Goal: Task Accomplishment & Management: Manage account settings

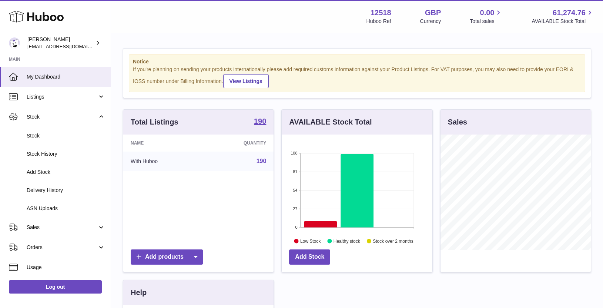
scroll to position [116, 150]
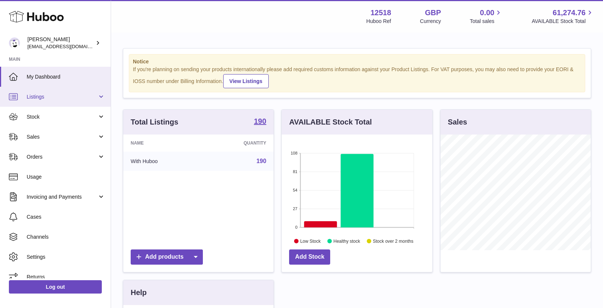
scroll to position [116, 150]
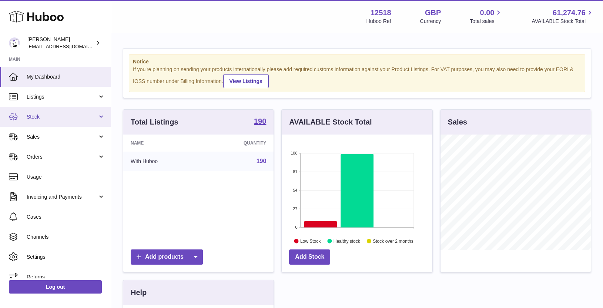
click at [47, 118] on span "Stock" at bounding box center [62, 116] width 71 height 7
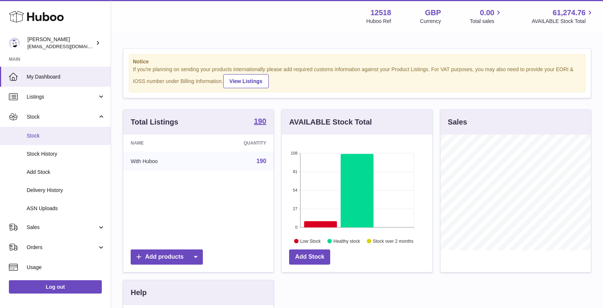
click at [43, 133] on span "Stock" at bounding box center [66, 135] width 79 height 7
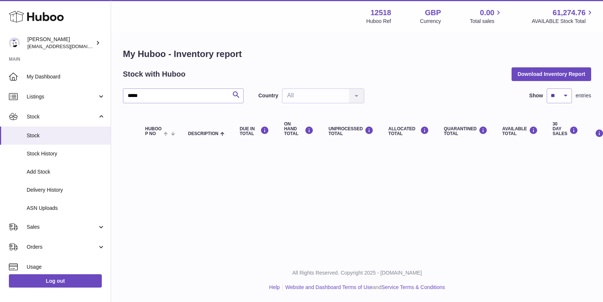
type input "*****"
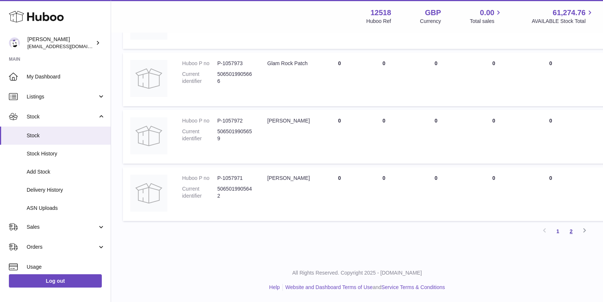
click at [571, 231] on link "2" at bounding box center [571, 231] width 13 height 13
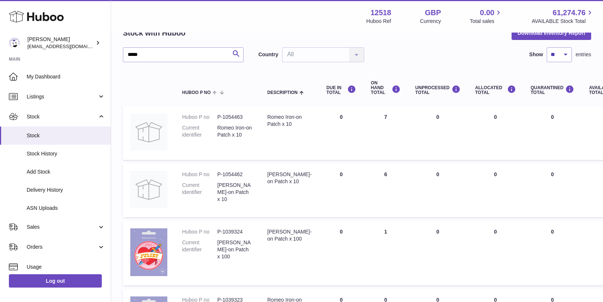
scroll to position [44, 0]
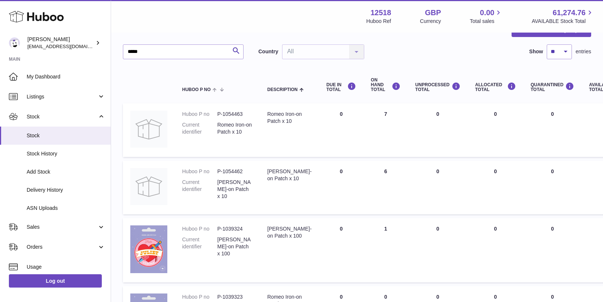
drag, startPoint x: 382, startPoint y: 113, endPoint x: 364, endPoint y: 113, distance: 17.4
click at [365, 112] on td "ON HAND Total 7" at bounding box center [386, 130] width 44 height 54
drag, startPoint x: 381, startPoint y: 173, endPoint x: 374, endPoint y: 181, distance: 10.6
click at [371, 173] on td "ON HAND Total 6" at bounding box center [386, 188] width 44 height 54
drag, startPoint x: 239, startPoint y: 171, endPoint x: 226, endPoint y: 159, distance: 17.6
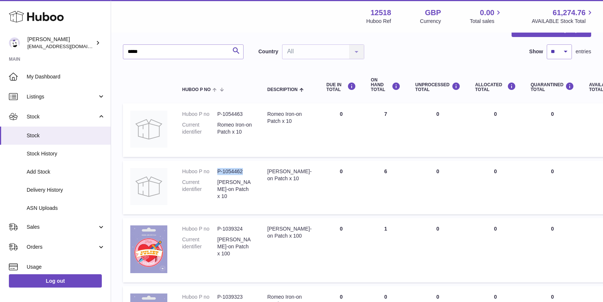
click at [217, 170] on dd "P-1054462" at bounding box center [234, 171] width 35 height 7
copy dd "P-1054462"
click at [61, 155] on span "Stock History" at bounding box center [66, 153] width 79 height 7
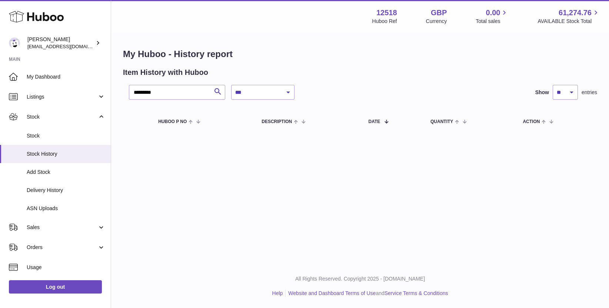
drag, startPoint x: 130, startPoint y: 92, endPoint x: 110, endPoint y: 83, distance: 21.7
click at [113, 89] on div "**********" at bounding box center [360, 91] width 498 height 117
type input "*******"
drag, startPoint x: 156, startPoint y: 91, endPoint x: 122, endPoint y: 94, distance: 33.8
click at [119, 93] on div "**********" at bounding box center [360, 91] width 498 height 117
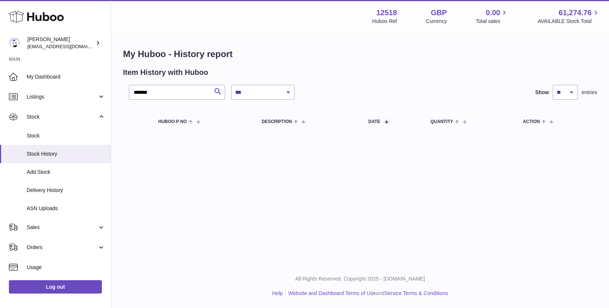
drag, startPoint x: 136, startPoint y: 175, endPoint x: 118, endPoint y: 161, distance: 23.2
click at [135, 176] on div "**********" at bounding box center [360, 132] width 498 height 264
click at [36, 226] on span "Sales" at bounding box center [62, 227] width 71 height 7
click at [37, 238] on link "Sales" at bounding box center [55, 246] width 111 height 18
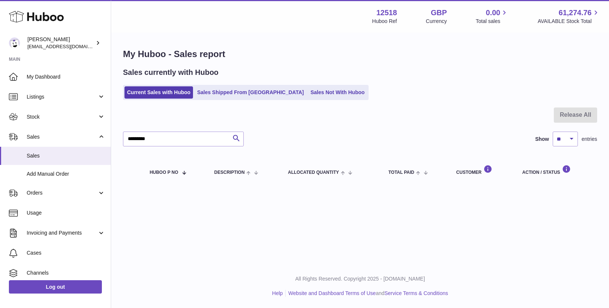
type input "*********"
drag, startPoint x: 246, startPoint y: 91, endPoint x: 204, endPoint y: 98, distance: 42.7
click at [204, 93] on link "Sales Shipped From [GEOGRAPHIC_DATA]" at bounding box center [250, 92] width 112 height 12
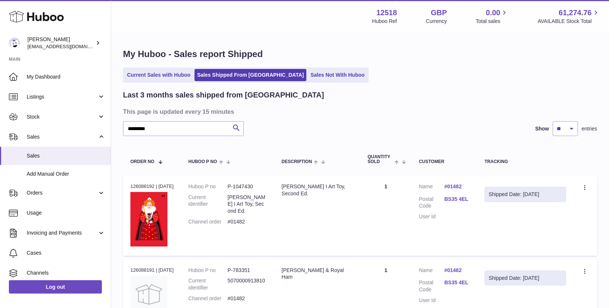
type input "*********"
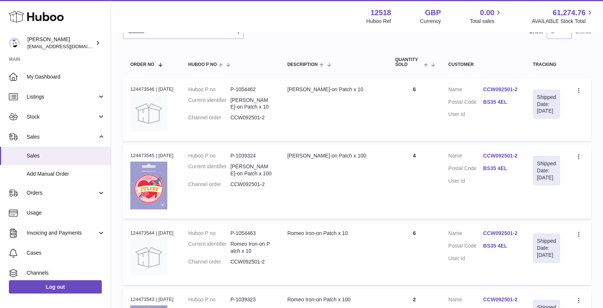
scroll to position [97, 0]
drag, startPoint x: 351, startPoint y: 88, endPoint x: 332, endPoint y: 87, distance: 19.3
click at [331, 87] on div "[PERSON_NAME]-on Patch x 10" at bounding box center [333, 89] width 93 height 7
drag, startPoint x: 359, startPoint y: 157, endPoint x: 328, endPoint y: 157, distance: 30.7
click at [328, 156] on div "[PERSON_NAME]-on Patch x 100" at bounding box center [333, 156] width 93 height 7
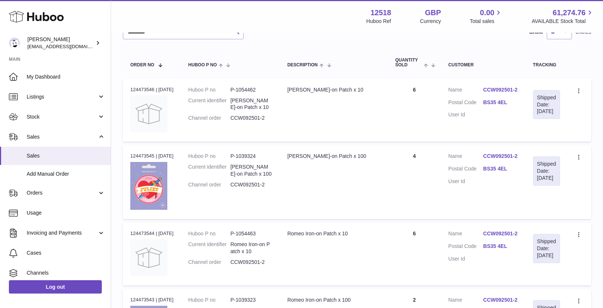
click at [329, 194] on td "Description Juliet Iron-on Patch x 100" at bounding box center [334, 182] width 108 height 74
drag, startPoint x: 314, startPoint y: 86, endPoint x: 338, endPoint y: 113, distance: 36.0
click at [350, 91] on td "Description Juliet Iron-on Patch x 10" at bounding box center [334, 110] width 108 height 63
drag, startPoint x: 309, startPoint y: 157, endPoint x: 361, endPoint y: 156, distance: 51.9
click at [366, 170] on td "Description Juliet Iron-on Patch x 100" at bounding box center [334, 182] width 108 height 74
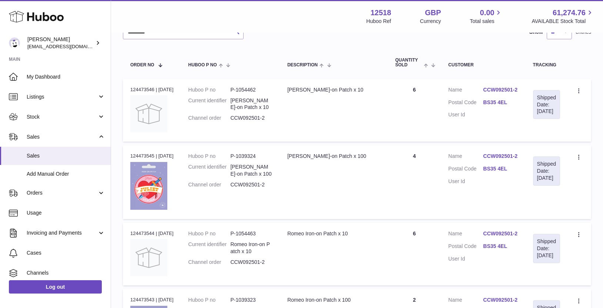
drag, startPoint x: 354, startPoint y: 89, endPoint x: 295, endPoint y: 96, distance: 59.8
click at [297, 88] on div "Juliet Iron-on Patch x 10" at bounding box center [333, 89] width 93 height 7
click at [208, 52] on th "Huboo P no" at bounding box center [230, 62] width 99 height 24
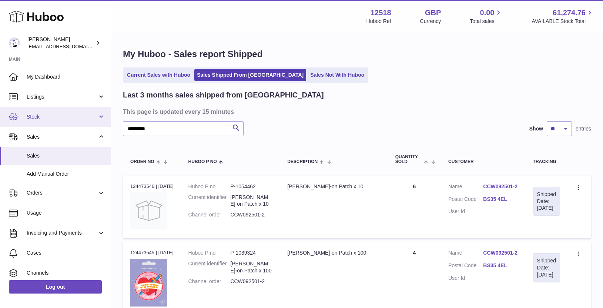
click at [35, 116] on span "Stock" at bounding box center [62, 116] width 71 height 7
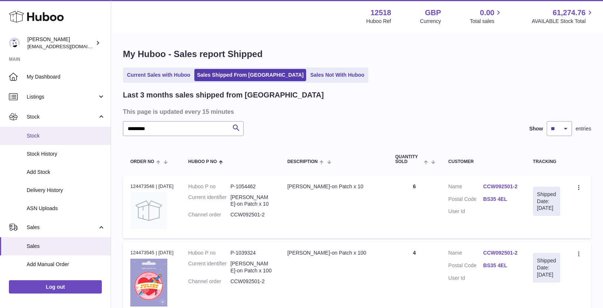
click at [32, 133] on span "Stock" at bounding box center [66, 135] width 79 height 7
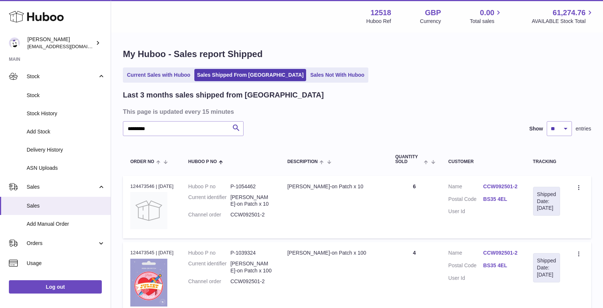
scroll to position [23, 0]
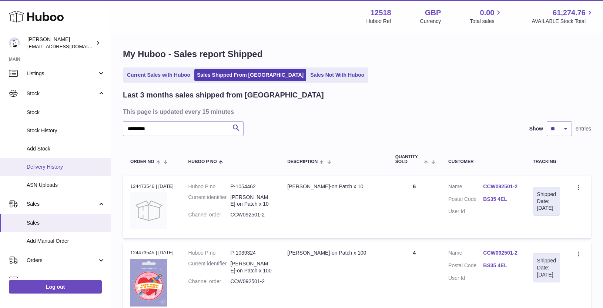
click at [52, 166] on span "Delivery History" at bounding box center [66, 166] width 79 height 7
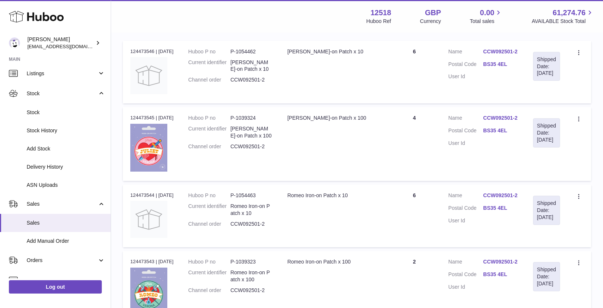
scroll to position [136, 0]
drag, startPoint x: 421, startPoint y: 114, endPoint x: 404, endPoint y: 107, distance: 18.2
click at [406, 115] on td "Quantity 4" at bounding box center [414, 143] width 53 height 74
drag, startPoint x: 420, startPoint y: 49, endPoint x: 404, endPoint y: 49, distance: 16.3
click at [402, 50] on td "Quantity 6" at bounding box center [414, 71] width 53 height 63
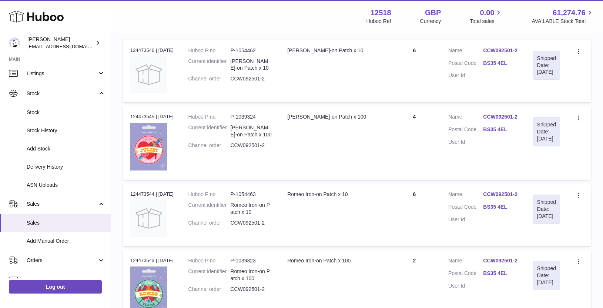
drag, startPoint x: 418, startPoint y: 262, endPoint x: 401, endPoint y: 256, distance: 17.3
click at [397, 263] on td "Quantity 2" at bounding box center [414, 287] width 53 height 74
drag, startPoint x: 423, startPoint y: 195, endPoint x: 388, endPoint y: 194, distance: 34.4
click at [392, 194] on td "Quantity 6" at bounding box center [414, 214] width 53 height 63
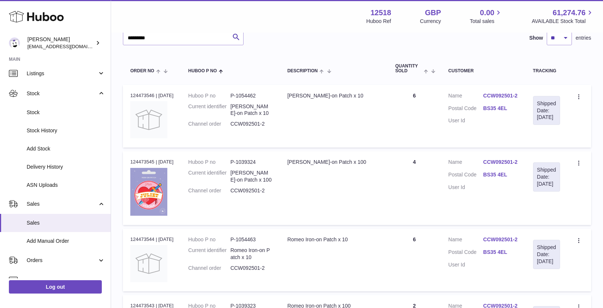
scroll to position [89, 0]
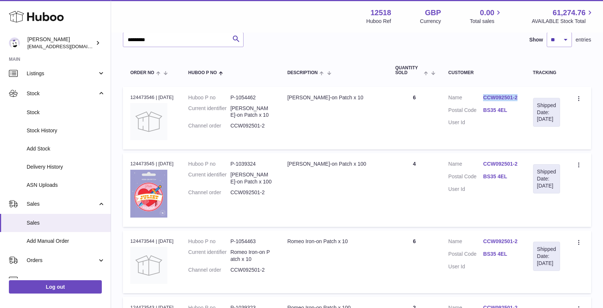
copy link "CCW092501-2"
drag, startPoint x: 416, startPoint y: 241, endPoint x: 406, endPoint y: 242, distance: 10.0
click at [406, 242] on td "Quantity 6" at bounding box center [414, 261] width 53 height 63
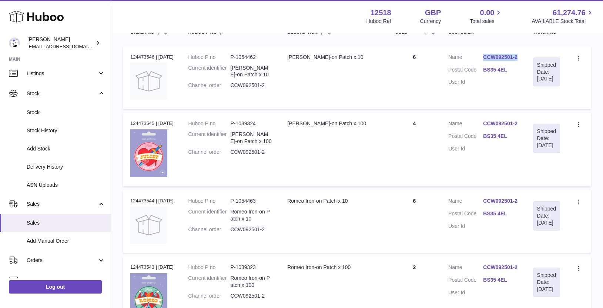
scroll to position [130, 0]
drag, startPoint x: 337, startPoint y: 124, endPoint x: 318, endPoint y: 128, distance: 18.8
click at [306, 123] on div "Juliet Iron-on Patch x 100" at bounding box center [333, 122] width 93 height 7
drag, startPoint x: 404, startPoint y: 55, endPoint x: 393, endPoint y: 114, distance: 60.7
click at [403, 56] on td "Quantity 6" at bounding box center [414, 77] width 53 height 63
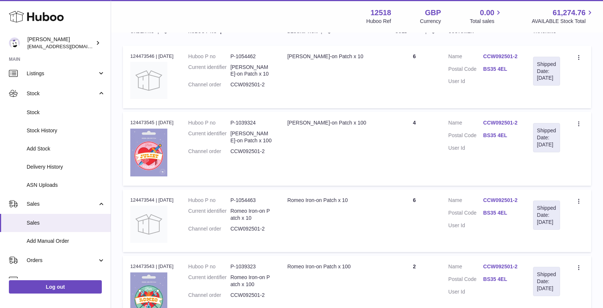
drag, startPoint x: 421, startPoint y: 262, endPoint x: 386, endPoint y: 267, distance: 36.2
click at [397, 267] on td "Quantity 2" at bounding box center [414, 293] width 53 height 74
click at [342, 210] on td "Description Romeo Iron-on Patch x 10" at bounding box center [334, 220] width 108 height 63
drag, startPoint x: 377, startPoint y: 111, endPoint x: 377, endPoint y: 117, distance: 5.6
click at [377, 111] on table "Order No Huboo P no Description Quantity Sold Customer Tracking Order no 124473…" at bounding box center [357, 239] width 468 height 453
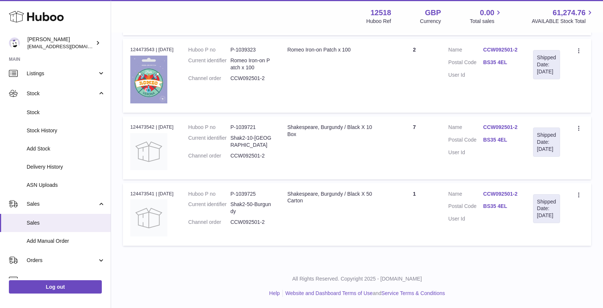
scroll to position [0, 0]
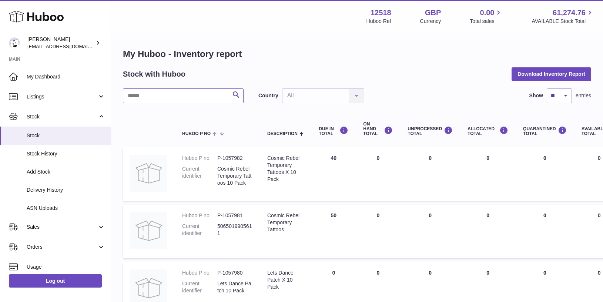
drag, startPoint x: 186, startPoint y: 98, endPoint x: 198, endPoint y: 75, distance: 25.7
click at [186, 98] on input "text" at bounding box center [183, 96] width 121 height 15
type input "*****"
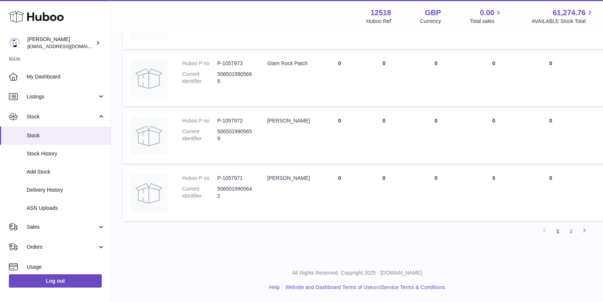
click at [572, 232] on link "2" at bounding box center [571, 231] width 13 height 13
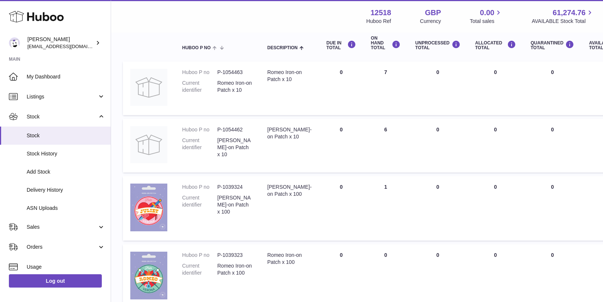
scroll to position [86, 0]
drag, startPoint x: 386, startPoint y: 73, endPoint x: 342, endPoint y: 90, distance: 46.8
click at [364, 72] on td "ON HAND Total 7" at bounding box center [386, 88] width 44 height 54
drag, startPoint x: 381, startPoint y: 130, endPoint x: 369, endPoint y: 129, distance: 11.9
click at [370, 128] on td "ON HAND Total 6" at bounding box center [386, 146] width 44 height 54
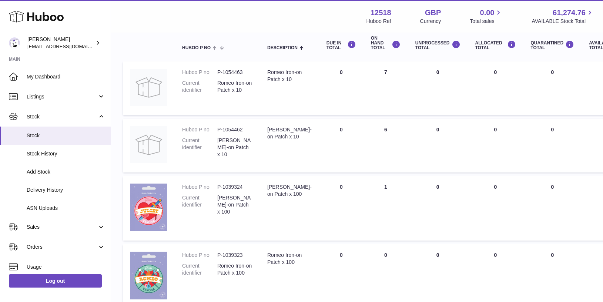
click at [448, 203] on td "UNPROCESSED Total 0" at bounding box center [438, 208] width 60 height 64
drag, startPoint x: 389, startPoint y: 189, endPoint x: 353, endPoint y: 189, distance: 35.9
click at [364, 187] on td "ON HAND Total 1" at bounding box center [386, 208] width 44 height 64
drag, startPoint x: 386, startPoint y: 255, endPoint x: 357, endPoint y: 254, distance: 29.7
click at [364, 254] on td "ON HAND Total 0" at bounding box center [386, 276] width 44 height 64
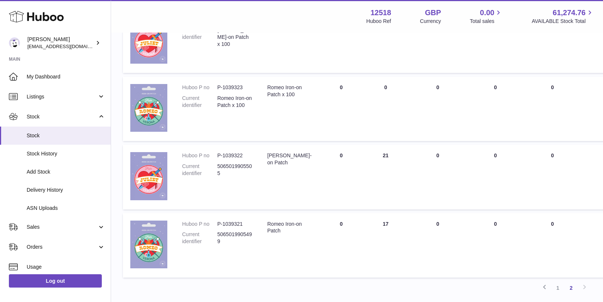
scroll to position [255, 0]
click at [383, 196] on td "ON HAND Total 21" at bounding box center [386, 176] width 44 height 64
drag, startPoint x: 243, startPoint y: 87, endPoint x: 257, endPoint y: 111, distance: 28.0
click at [241, 87] on dd "P-1039323" at bounding box center [234, 86] width 35 height 7
drag, startPoint x: 244, startPoint y: 224, endPoint x: 229, endPoint y: 213, distance: 18.0
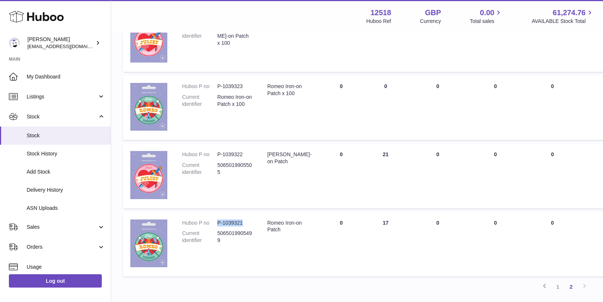
click at [214, 224] on dl "Huboo P no P-1039321 Current identifier 5065019905499" at bounding box center [217, 234] width 70 height 29
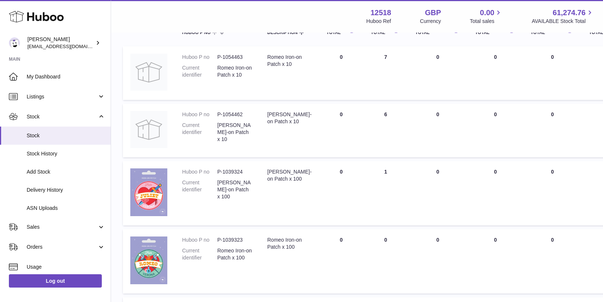
scroll to position [100, 0]
click at [236, 172] on dd "P-1039324" at bounding box center [234, 172] width 35 height 7
drag, startPoint x: 244, startPoint y: 173, endPoint x: 212, endPoint y: 173, distance: 32.2
click at [212, 173] on dl "Huboo P no P-1039324 Current identifier Juliet Iron-on Patch x 100" at bounding box center [217, 187] width 70 height 36
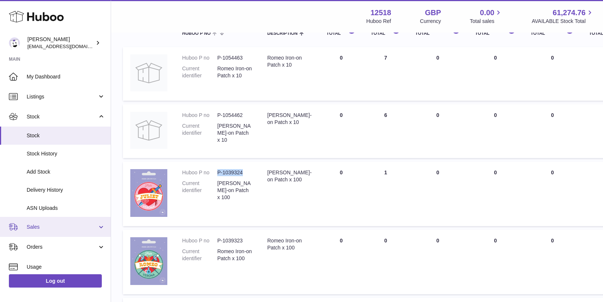
copy dl "P-1039324"
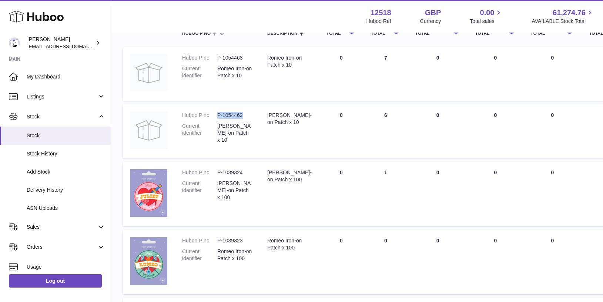
drag, startPoint x: 243, startPoint y: 116, endPoint x: 221, endPoint y: 121, distance: 22.8
click at [217, 114] on dl "Huboo P no P-1054462 Current identifier Juliet Iron-on Patch x 10" at bounding box center [217, 130] width 70 height 36
copy dl "P-1054462"
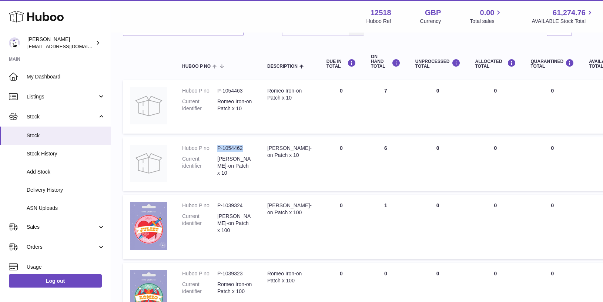
scroll to position [63, 0]
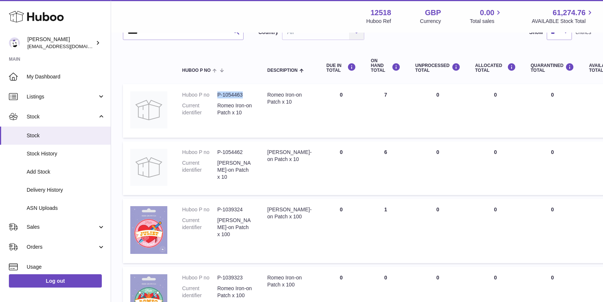
drag, startPoint x: 244, startPoint y: 95, endPoint x: 221, endPoint y: 100, distance: 23.4
click at [218, 94] on dd "P-1054463" at bounding box center [234, 94] width 35 height 7
copy dd "P-1054463"
drag, startPoint x: 244, startPoint y: 277, endPoint x: 213, endPoint y: 276, distance: 30.8
click at [213, 276] on dl "Huboo P no P-1039323 Current identifier Romeo Iron-on Patch x 100" at bounding box center [217, 288] width 70 height 29
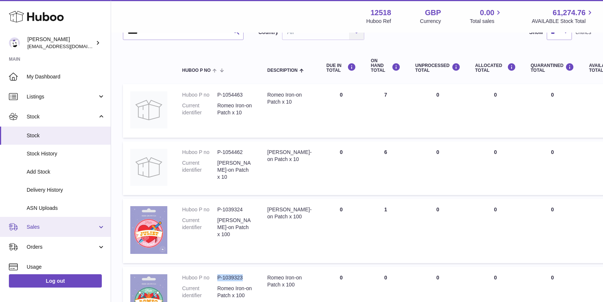
copy dl "P-1039323"
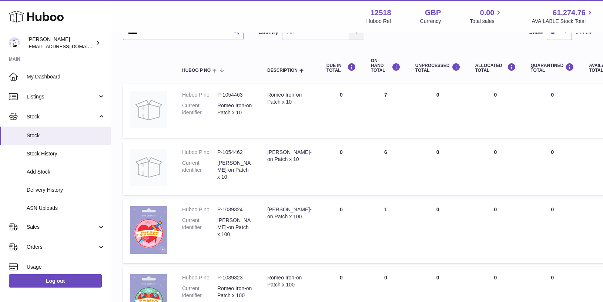
click at [582, 177] on td "AVAILABLE Total 6" at bounding box center [607, 168] width 50 height 54
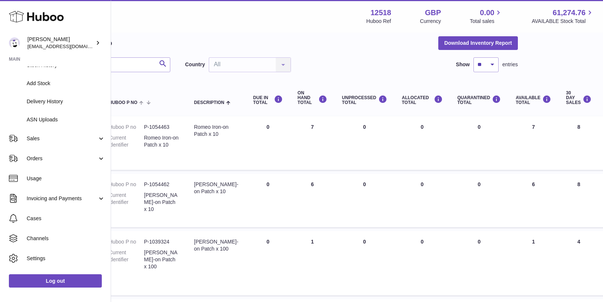
scroll to position [99, 0]
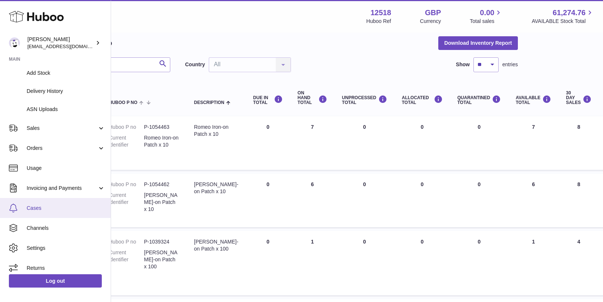
drag, startPoint x: 31, startPoint y: 210, endPoint x: 32, endPoint y: 215, distance: 5.7
click at [31, 210] on span "Cases" at bounding box center [66, 208] width 79 height 7
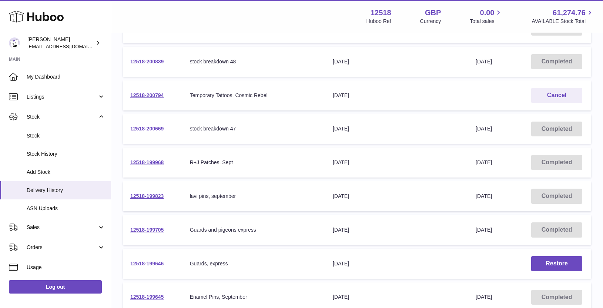
scroll to position [139, 0]
click at [157, 162] on link "12518-199968" at bounding box center [146, 162] width 33 height 6
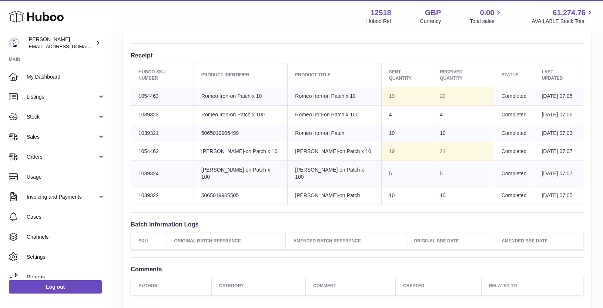
scroll to position [262, 0]
drag, startPoint x: 377, startPoint y: 87, endPoint x: 356, endPoint y: 95, distance: 22.4
click at [381, 89] on td "Sent Quantity 19" at bounding box center [406, 95] width 51 height 19
drag, startPoint x: 433, startPoint y: 89, endPoint x: 416, endPoint y: 87, distance: 16.7
click at [433, 88] on td "20" at bounding box center [464, 95] width 62 height 19
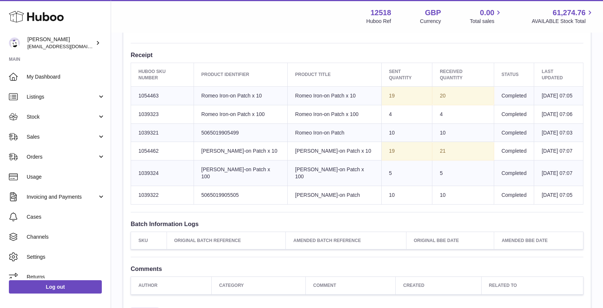
click at [433, 110] on td "4" at bounding box center [464, 114] width 62 height 19
drag, startPoint x: 373, startPoint y: 127, endPoint x: 368, endPoint y: 126, distance: 4.9
click at [381, 126] on td "Sent Quantity 10" at bounding box center [406, 132] width 51 height 19
drag, startPoint x: 427, startPoint y: 144, endPoint x: 399, endPoint y: 146, distance: 28.6
click at [405, 144] on tr "Huboo SKU Number 1054462 Client Identifier Juliet Iron-on Patch x 10 Product ti…" at bounding box center [357, 151] width 453 height 19
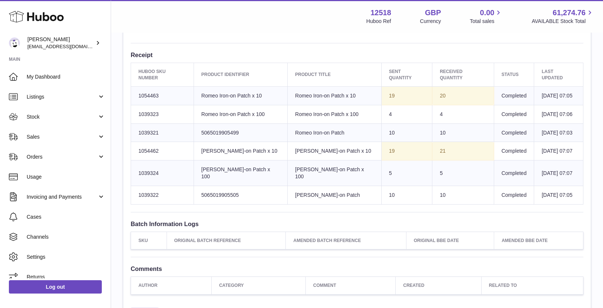
drag, startPoint x: 427, startPoint y: 163, endPoint x: 419, endPoint y: 164, distance: 7.6
click at [433, 164] on td "5" at bounding box center [464, 173] width 62 height 26
click at [433, 166] on td "5" at bounding box center [464, 173] width 62 height 26
drag, startPoint x: 433, startPoint y: 89, endPoint x: 418, endPoint y: 87, distance: 14.6
click at [433, 87] on td "20" at bounding box center [464, 95] width 62 height 19
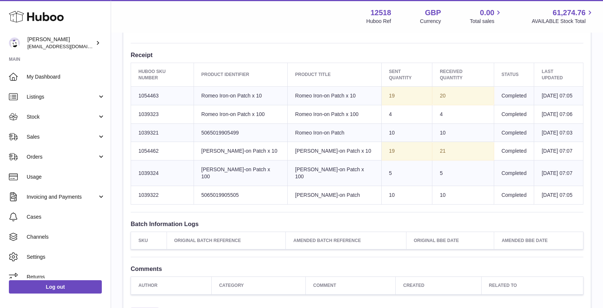
drag, startPoint x: 441, startPoint y: 89, endPoint x: 451, endPoint y: 91, distance: 10.1
click at [441, 89] on td "20" at bounding box center [464, 95] width 62 height 19
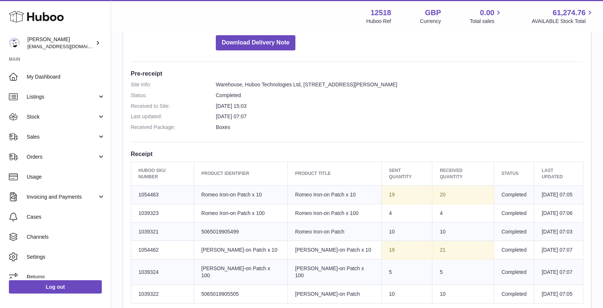
scroll to position [0, 0]
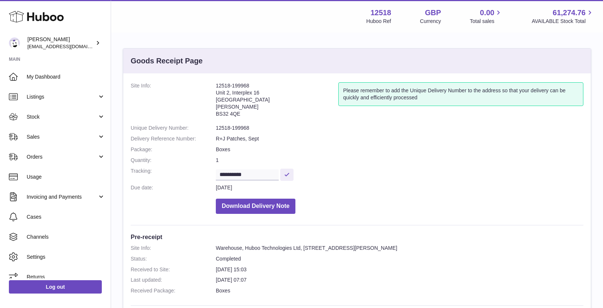
drag, startPoint x: 250, startPoint y: 84, endPoint x: 220, endPoint y: 81, distance: 30.5
click at [220, 82] on address "12518-199968 Unit 2, Interplex 16 Ash Ridge Road Bradley Stoke BS32 4QE" at bounding box center [277, 101] width 123 height 39
click at [237, 89] on address "12518-199968 Unit 2, Interplex 16 Ash Ridge Road Bradley Stoke BS32 4QE" at bounding box center [277, 101] width 123 height 39
drag, startPoint x: 249, startPoint y: 86, endPoint x: 218, endPoint y: 99, distance: 34.2
click at [217, 85] on address "12518-199968 Unit 2, Interplex 16 Ash Ridge Road Bradley Stoke BS32 4QE" at bounding box center [277, 101] width 123 height 39
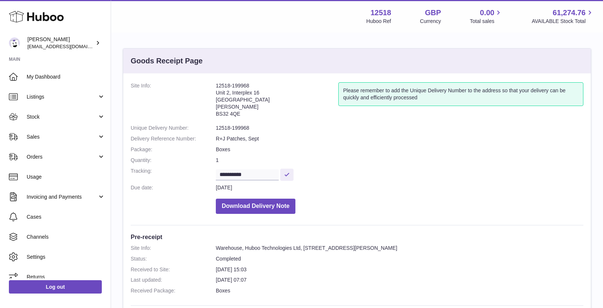
copy address "12518-199968"
click at [33, 115] on span "Stock" at bounding box center [62, 116] width 71 height 7
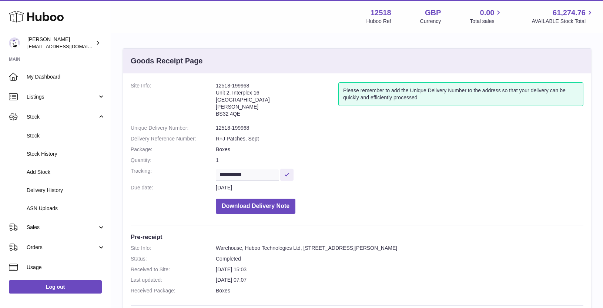
drag, startPoint x: 33, startPoint y: 136, endPoint x: 338, endPoint y: 0, distance: 334.2
click at [33, 134] on span "Stock" at bounding box center [66, 135] width 79 height 7
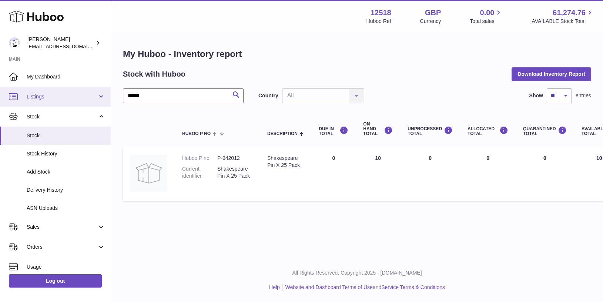
drag, startPoint x: 146, startPoint y: 93, endPoint x: 82, endPoint y: 89, distance: 64.2
click at [84, 91] on div "Huboo [PERSON_NAME] [EMAIL_ADDRESS][DOMAIN_NAME] Main My Dashboard Listings Not…" at bounding box center [301, 151] width 603 height 302
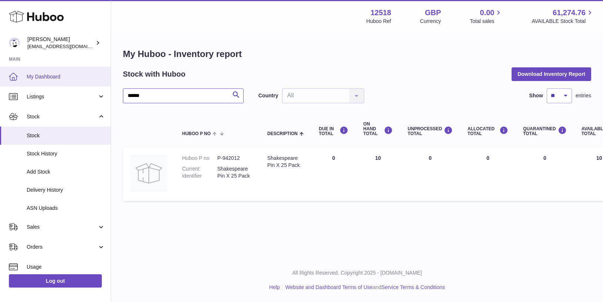
paste input "***"
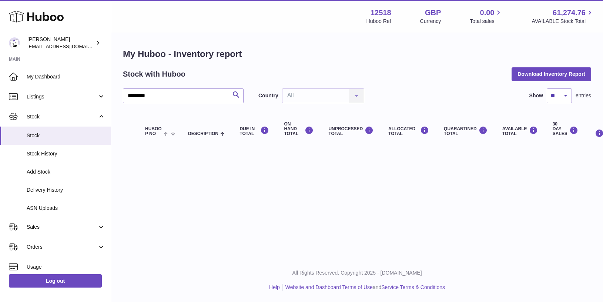
click at [134, 97] on div "Menu Huboo 12518 Huboo Ref GBP Currency 0.00 Total sales 61,274.76 AVAILABLE St…" at bounding box center [357, 81] width 492 height 162
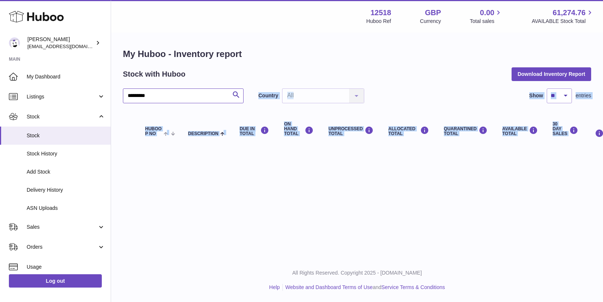
drag, startPoint x: 134, startPoint y: 97, endPoint x: 117, endPoint y: 95, distance: 17.1
click at [117, 94] on div "My Huboo - Inventory report Stock with Huboo Download Inventory Report ********…" at bounding box center [357, 97] width 492 height 129
click at [138, 97] on input "*********" at bounding box center [183, 96] width 121 height 15
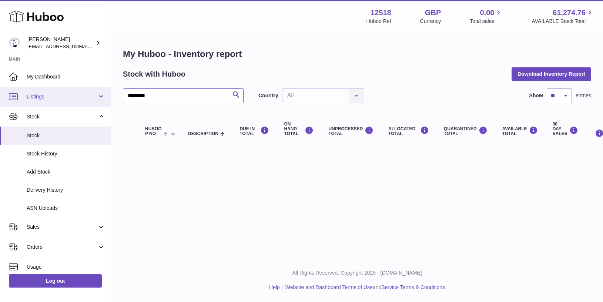
drag, startPoint x: 134, startPoint y: 96, endPoint x: 95, endPoint y: 90, distance: 39.4
click at [99, 92] on div "Huboo Caitlin Derer caitlin@fancylamp.co Main My Dashboard Listings Not with Hu…" at bounding box center [301, 151] width 603 height 302
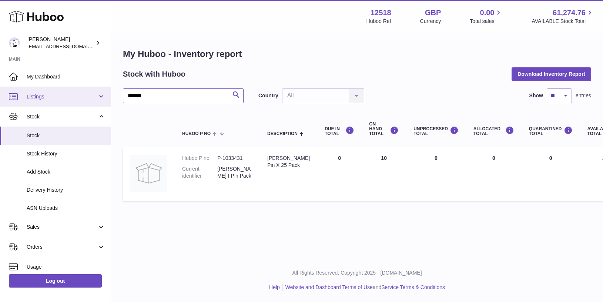
drag, startPoint x: 151, startPoint y: 94, endPoint x: 90, endPoint y: 96, distance: 61.5
click at [89, 96] on div "Huboo Caitlin Derer caitlin@fancylamp.co Main My Dashboard Listings Not with Hu…" at bounding box center [301, 151] width 603 height 302
paste input "**"
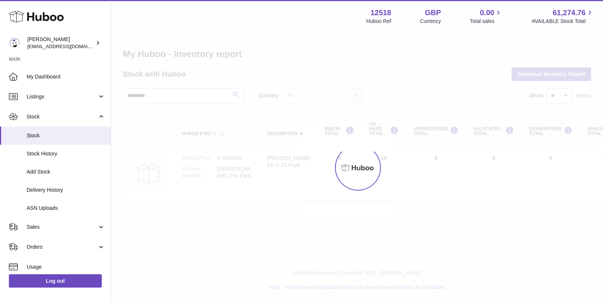
click at [134, 96] on div "Menu Huboo 12518 Huboo Ref GBP Currency 0.00 Total sales 61,274.76 AVAILABLE St…" at bounding box center [357, 110] width 492 height 220
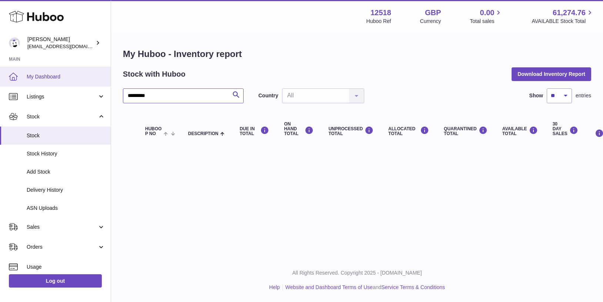
drag, startPoint x: 134, startPoint y: 97, endPoint x: 99, endPoint y: 82, distance: 37.3
click at [105, 92] on div "Huboo Caitlin Derer caitlin@fancylamp.co Main My Dashboard Listings Not with Hu…" at bounding box center [301, 151] width 603 height 302
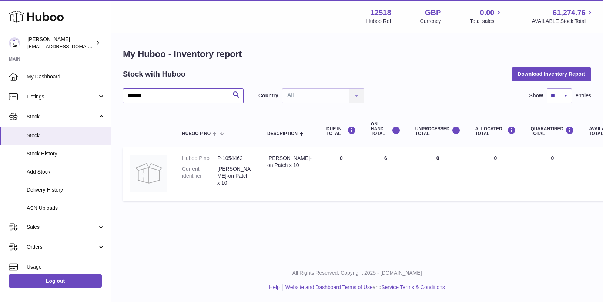
click at [155, 93] on input "*******" at bounding box center [183, 96] width 121 height 15
type input "*******"
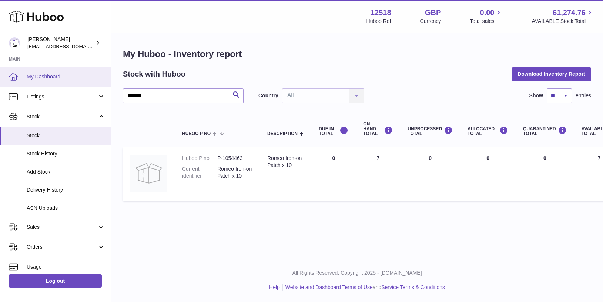
drag, startPoint x: 42, startPoint y: 76, endPoint x: 40, endPoint y: 85, distance: 9.4
click at [40, 77] on span "My Dashboard" at bounding box center [66, 76] width 79 height 7
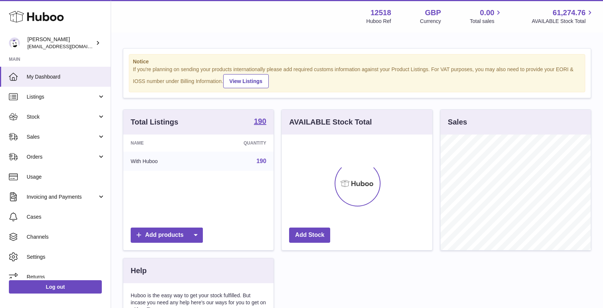
scroll to position [116, 150]
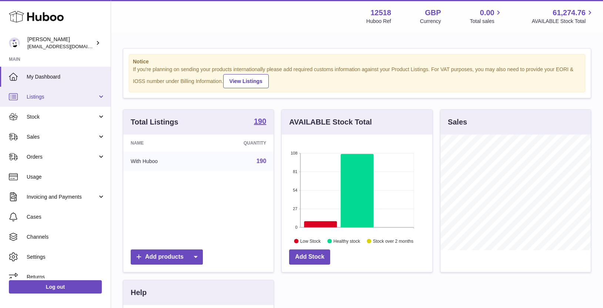
click at [35, 98] on span "Listings" at bounding box center [62, 96] width 71 height 7
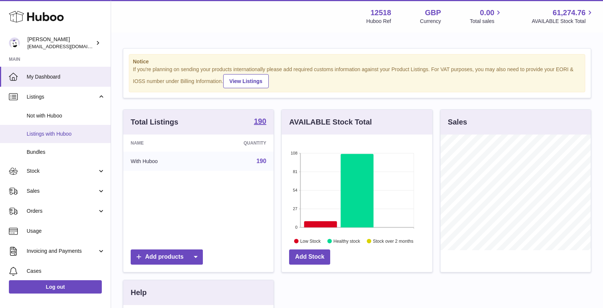
click at [41, 134] on span "Listings with Huboo" at bounding box center [66, 133] width 79 height 7
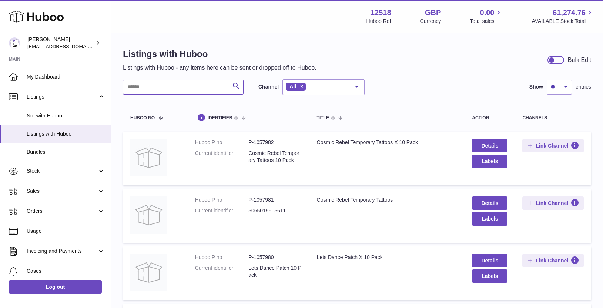
drag, startPoint x: 160, startPoint y: 86, endPoint x: 164, endPoint y: 84, distance: 4.8
click at [160, 86] on input "text" at bounding box center [183, 87] width 121 height 15
paste input "******"
type input "******"
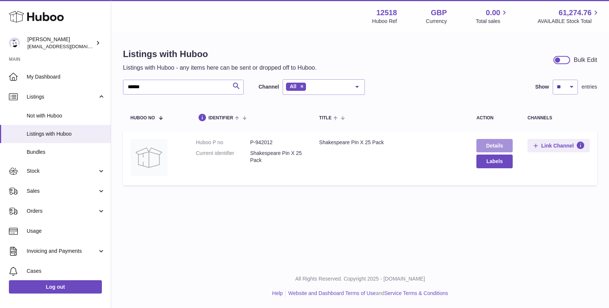
click at [503, 148] on link "Details" at bounding box center [494, 145] width 36 height 13
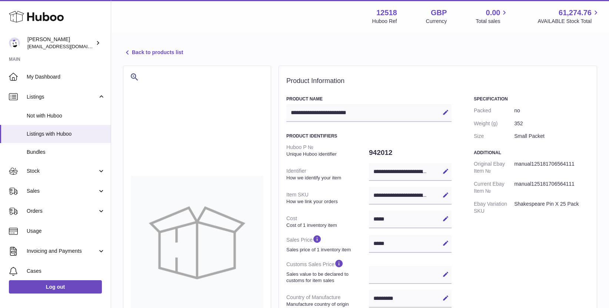
select select "**"
select select "****"
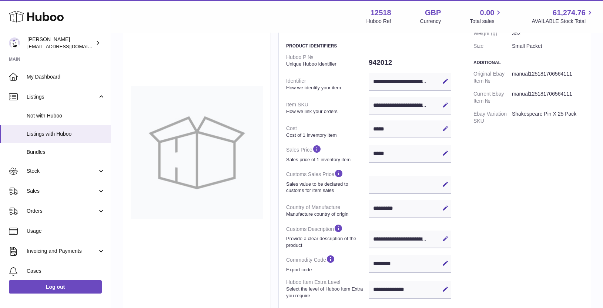
scroll to position [94, 0]
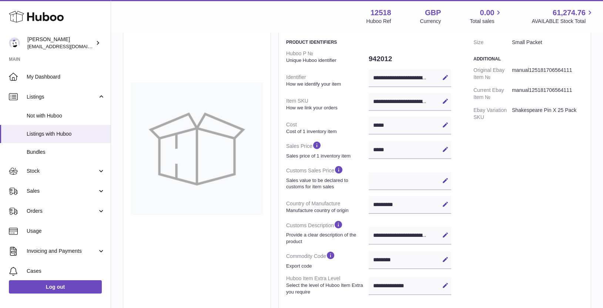
click at [445, 182] on icon at bounding box center [445, 180] width 7 height 7
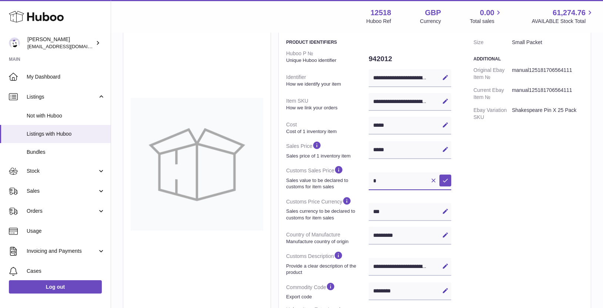
scroll to position [109, 0]
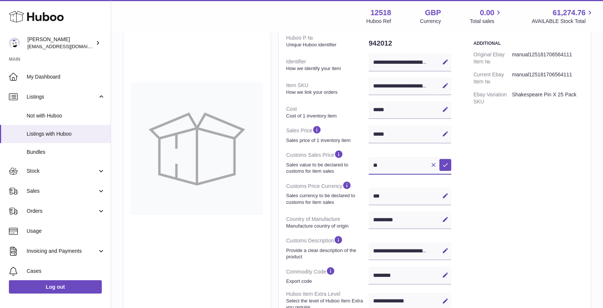
type input "**"
click at [446, 166] on icon at bounding box center [445, 164] width 7 height 7
click at [47, 137] on link "Listings with Huboo" at bounding box center [55, 134] width 111 height 18
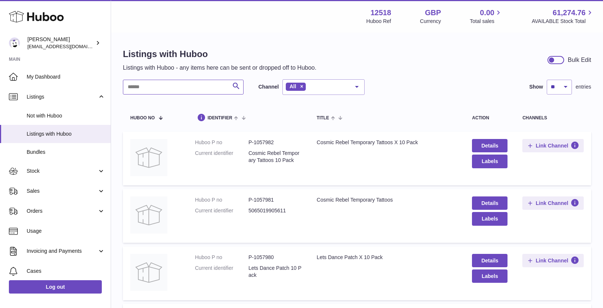
drag, startPoint x: 148, startPoint y: 90, endPoint x: 161, endPoint y: 75, distance: 19.9
click at [148, 90] on input "text" at bounding box center [183, 87] width 121 height 15
paste input "*******"
type input "*******"
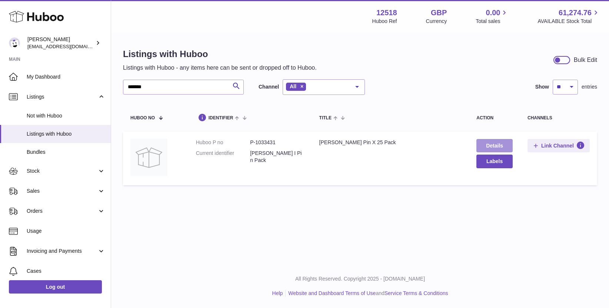
click at [501, 150] on link "Details" at bounding box center [494, 145] width 36 height 13
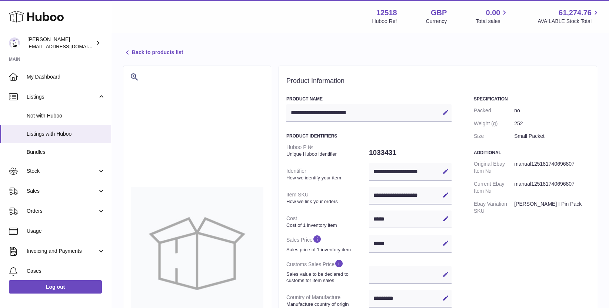
select select "**"
select select "****"
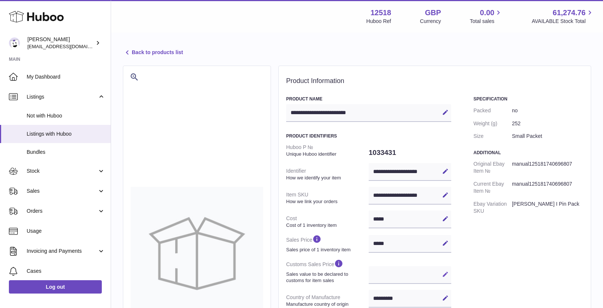
click at [444, 274] on icon at bounding box center [445, 274] width 7 height 7
click at [406, 274] on input "text" at bounding box center [410, 275] width 83 height 18
type input "*"
select select
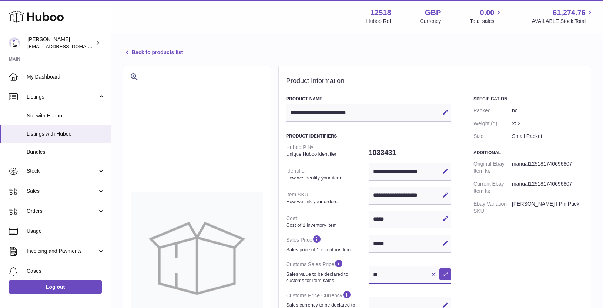
type input "**"
click at [472, 273] on div "**********" at bounding box center [434, 285] width 297 height 379
click at [447, 272] on icon at bounding box center [445, 274] width 7 height 7
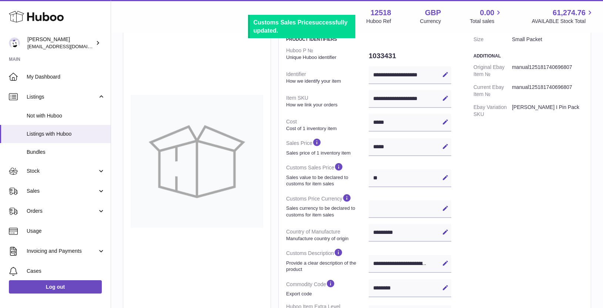
scroll to position [97, 0]
click at [443, 206] on icon at bounding box center [445, 207] width 7 height 7
click at [417, 211] on select "*** ***" at bounding box center [410, 209] width 83 height 18
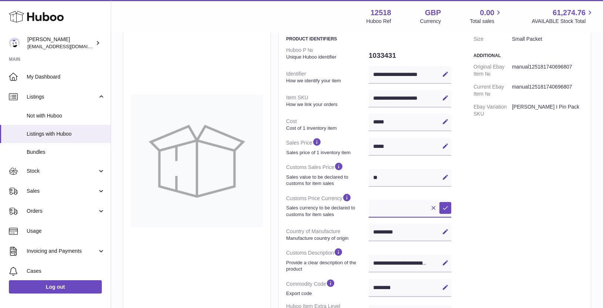
select select "***"
click at [369, 200] on select "*** ***" at bounding box center [410, 209] width 83 height 18
click at [446, 209] on icon at bounding box center [445, 207] width 7 height 7
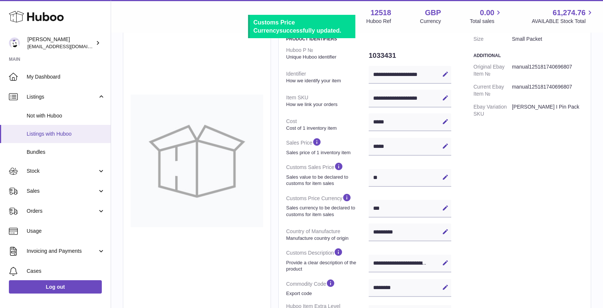
click at [52, 134] on span "Listings with Huboo" at bounding box center [66, 133] width 79 height 7
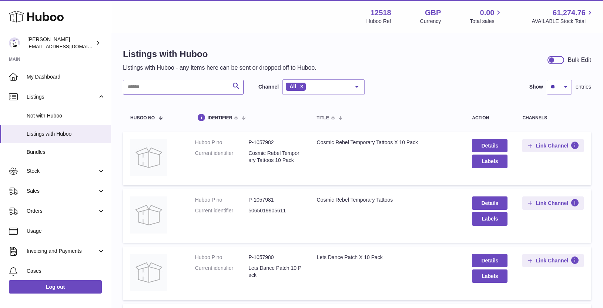
click at [156, 91] on input "text" at bounding box center [183, 87] width 121 height 15
paste input "*******"
type input "*******"
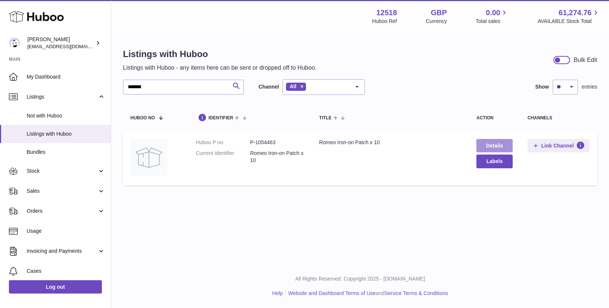
click at [497, 147] on link "Details" at bounding box center [494, 145] width 36 height 13
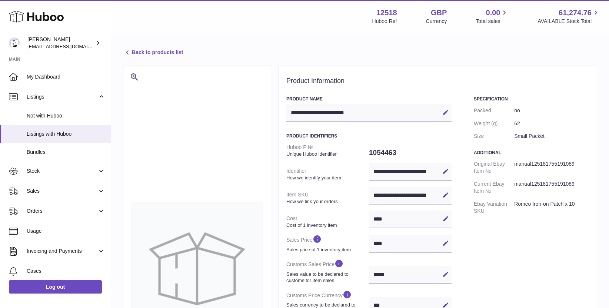
select select "**"
select select "****"
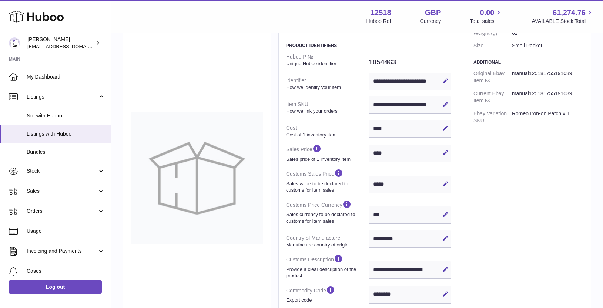
scroll to position [107, 0]
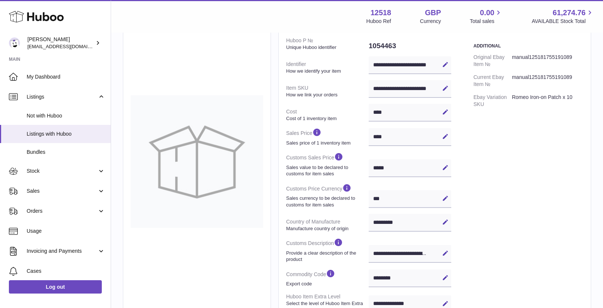
click at [444, 170] on icon at bounding box center [445, 167] width 7 height 7
drag, startPoint x: 380, startPoint y: 168, endPoint x: 387, endPoint y: 151, distance: 18.6
click at [380, 167] on input "*****" at bounding box center [410, 168] width 83 height 18
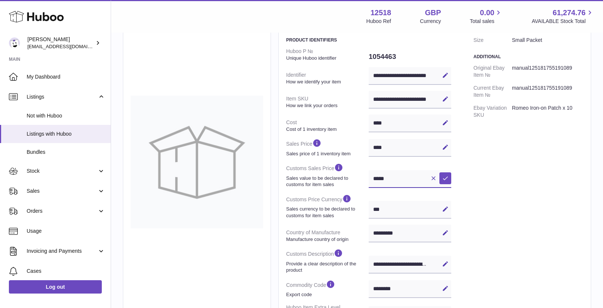
type input "*****"
click at [445, 180] on icon at bounding box center [445, 178] width 7 height 7
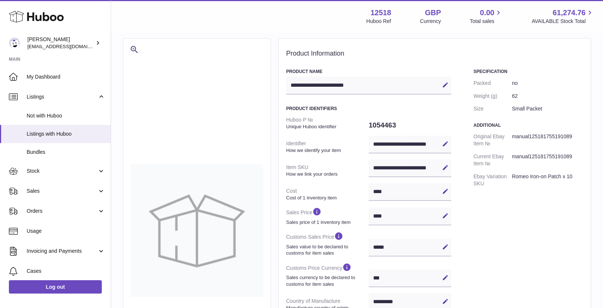
scroll to position [0, 0]
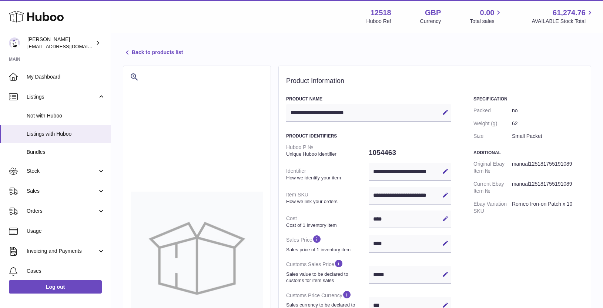
click at [137, 50] on link "Back to products list" at bounding box center [153, 52] width 60 height 9
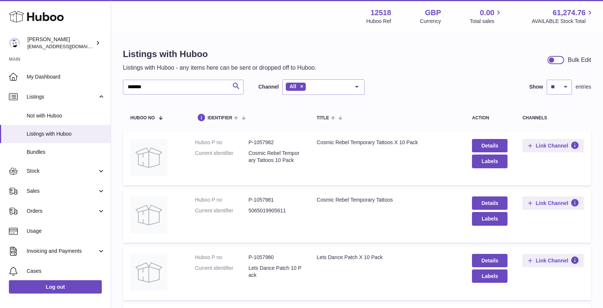
type input "*******"
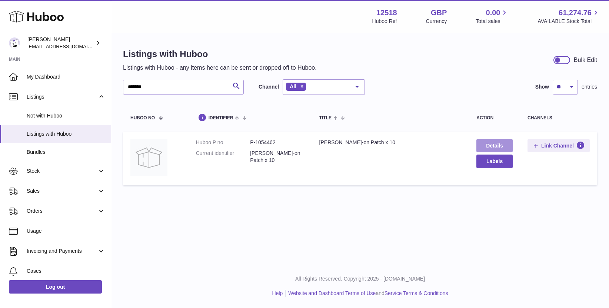
click at [487, 149] on link "Details" at bounding box center [494, 145] width 36 height 13
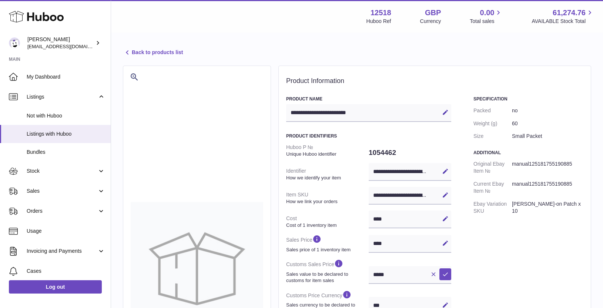
select select "**"
select select "****"
click at [380, 273] on input "*****" at bounding box center [410, 275] width 83 height 18
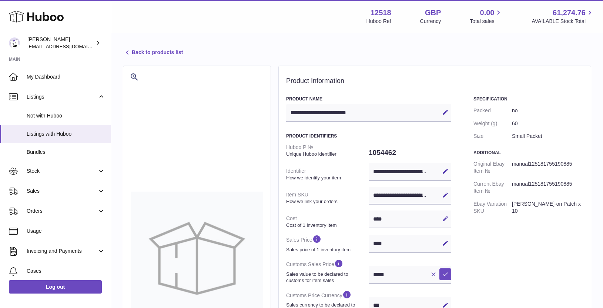
type input "*****"
click at [506, 262] on div "Specification Packed no Weight (g) 60 Size Small Packet Additional Original Eba…" at bounding box center [529, 285] width 110 height 379
click at [447, 274] on icon at bounding box center [445, 274] width 7 height 7
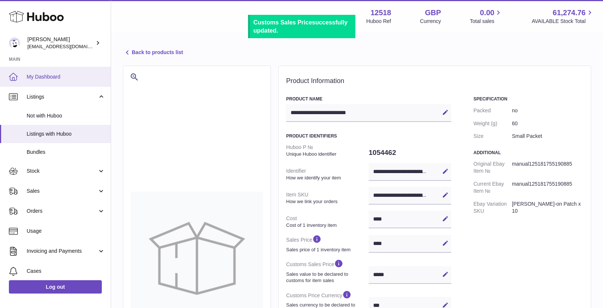
click at [45, 77] on span "My Dashboard" at bounding box center [66, 76] width 79 height 7
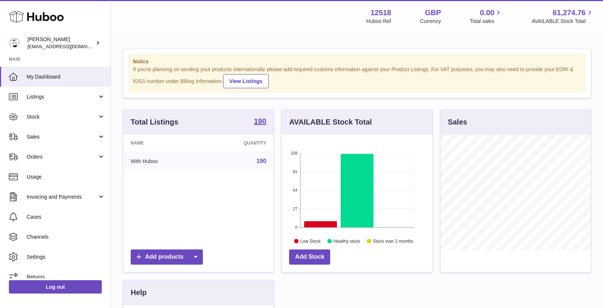
scroll to position [116, 150]
click at [39, 117] on span "Stock" at bounding box center [62, 116] width 71 height 7
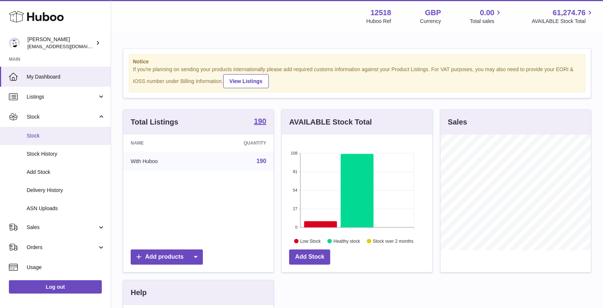
click at [37, 134] on span "Stock" at bounding box center [66, 135] width 79 height 7
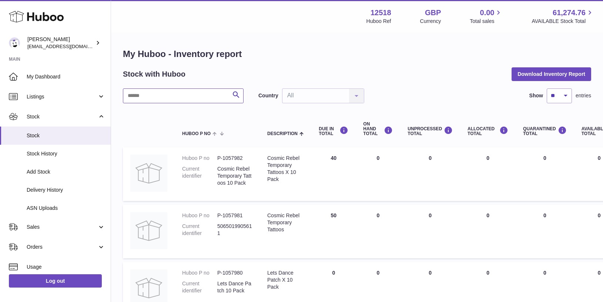
click at [203, 95] on input "text" at bounding box center [183, 96] width 121 height 15
paste input "******"
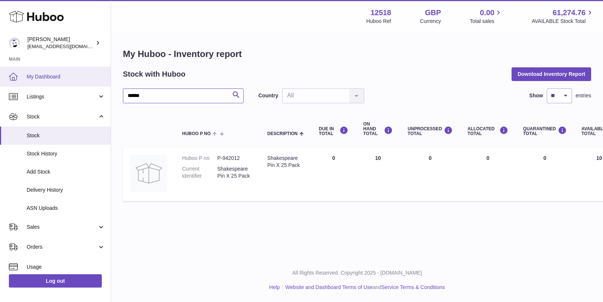
drag, startPoint x: 161, startPoint y: 94, endPoint x: 108, endPoint y: 68, distance: 59.0
click at [99, 86] on div "Huboo Caitlin Derer caitlin@fancylamp.co Main My Dashboard Listings Not with Hu…" at bounding box center [301, 151] width 603 height 302
paste input "*"
type input "*******"
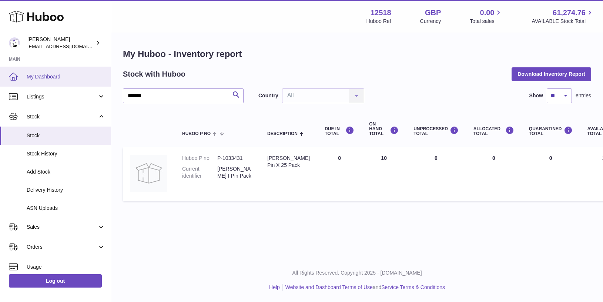
click at [38, 75] on span "My Dashboard" at bounding box center [66, 76] width 79 height 7
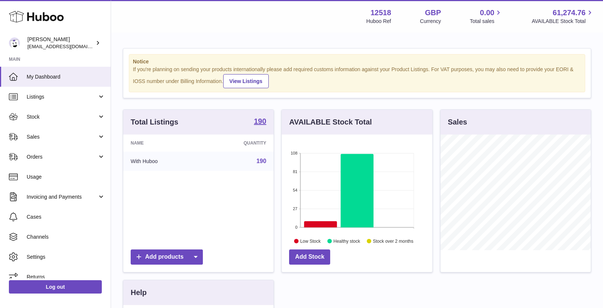
scroll to position [116, 150]
click at [39, 138] on span "Sales" at bounding box center [62, 136] width 71 height 7
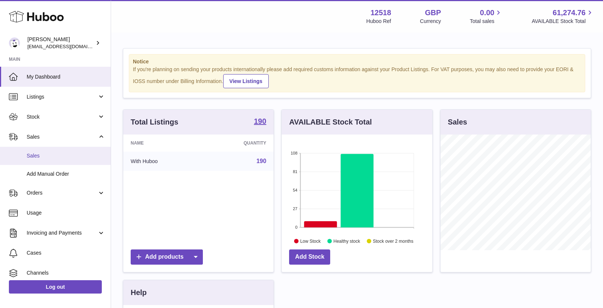
click at [31, 154] on span "Sales" at bounding box center [66, 155] width 79 height 7
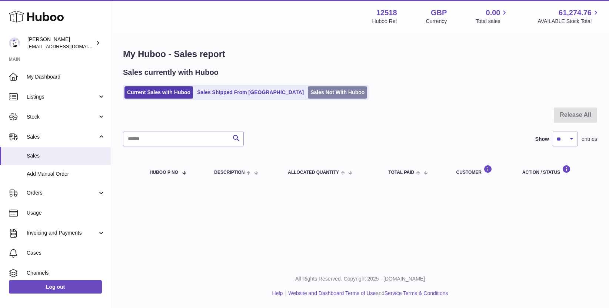
click at [308, 93] on link "Sales Not With Huboo" at bounding box center [337, 92] width 59 height 12
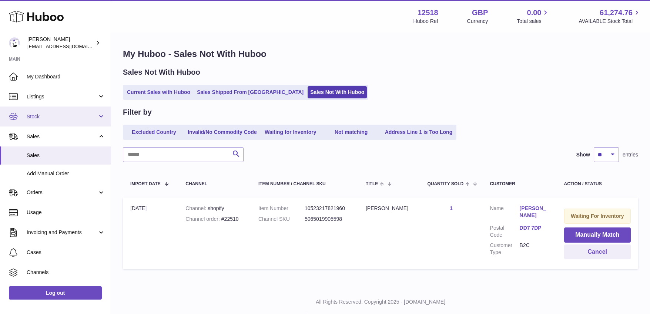
click at [63, 116] on span "Stock" at bounding box center [62, 116] width 71 height 7
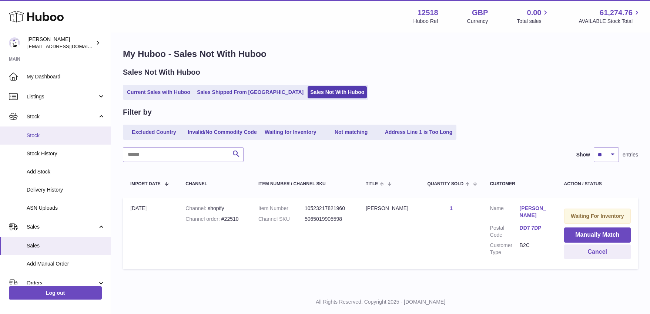
click at [47, 136] on span "Stock" at bounding box center [66, 135] width 79 height 7
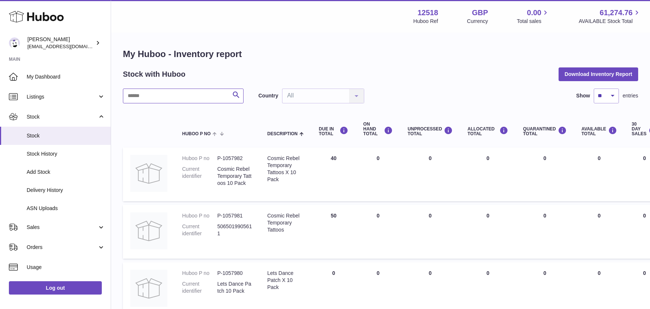
click at [171, 100] on input "text" at bounding box center [183, 96] width 121 height 15
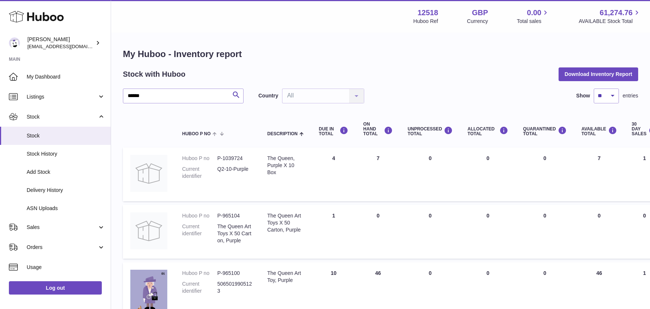
drag, startPoint x: 387, startPoint y: 157, endPoint x: 358, endPoint y: 158, distance: 29.6
click at [360, 155] on td "ON HAND Total 7" at bounding box center [378, 174] width 44 height 54
drag, startPoint x: 386, startPoint y: 214, endPoint x: 357, endPoint y: 210, distance: 28.4
click at [359, 213] on td "ON HAND Total 0" at bounding box center [378, 232] width 44 height 54
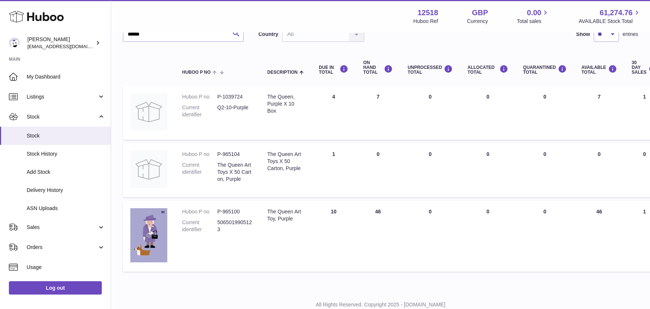
scroll to position [61, 0]
click at [301, 282] on div "My Huboo - Inventory report Stock with Huboo Download Inventory Report ****** S…" at bounding box center [380, 131] width 539 height 318
click at [47, 154] on span "Stock History" at bounding box center [66, 153] width 79 height 7
drag, startPoint x: 385, startPoint y: 213, endPoint x: 366, endPoint y: 205, distance: 20.3
click at [365, 210] on td "ON HAND Total 46" at bounding box center [378, 236] width 44 height 71
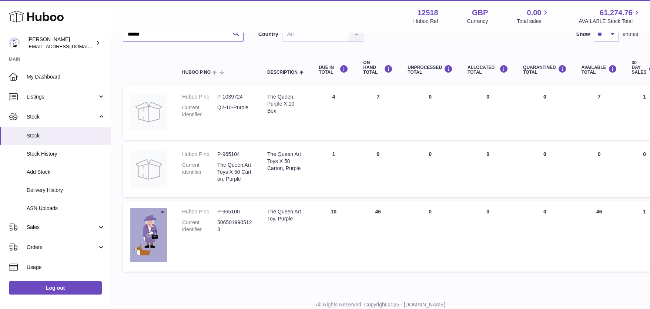
drag, startPoint x: 146, startPoint y: 37, endPoint x: 150, endPoint y: 31, distance: 7.4
click at [146, 37] on input "******" at bounding box center [183, 34] width 121 height 15
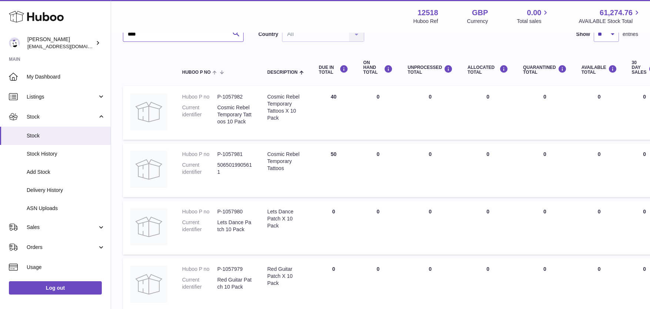
drag, startPoint x: 143, startPoint y: 36, endPoint x: 130, endPoint y: 36, distance: 13.0
click at [130, 36] on input "****" at bounding box center [183, 34] width 121 height 15
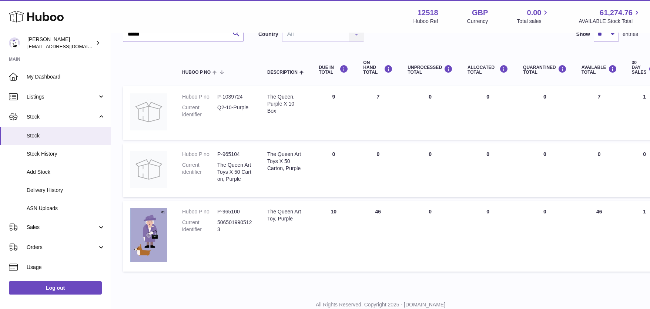
drag, startPoint x: 381, startPoint y: 210, endPoint x: 356, endPoint y: 210, distance: 25.6
click at [357, 210] on td "ON HAND Total 46" at bounding box center [378, 236] width 44 height 71
drag, startPoint x: 144, startPoint y: 33, endPoint x: 131, endPoint y: 34, distance: 13.3
click at [130, 34] on input "******" at bounding box center [183, 34] width 121 height 15
type input "****"
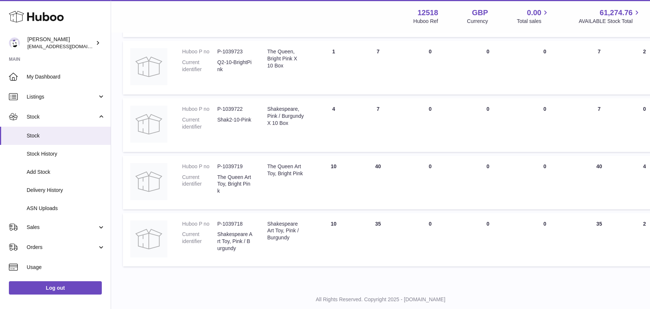
scroll to position [221, 0]
drag, startPoint x: 387, startPoint y: 49, endPoint x: 359, endPoint y: 54, distance: 28.6
click at [360, 53] on td "ON HAND Total 7" at bounding box center [378, 68] width 44 height 54
drag, startPoint x: 386, startPoint y: 167, endPoint x: 356, endPoint y: 167, distance: 30.4
click at [356, 166] on td "ON HAND Total 40" at bounding box center [378, 183] width 44 height 54
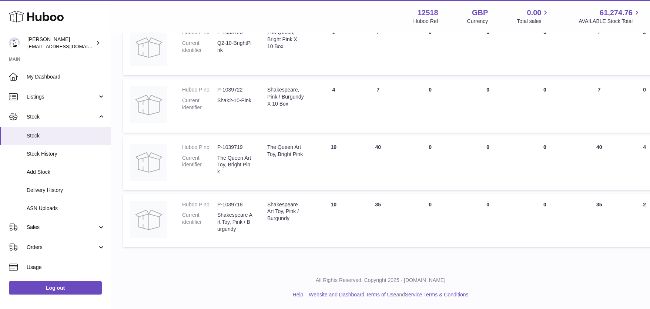
scroll to position [241, 0]
drag, startPoint x: 387, startPoint y: 204, endPoint x: 366, endPoint y: 203, distance: 21.1
click at [366, 203] on td "ON HAND Total 35" at bounding box center [378, 220] width 44 height 54
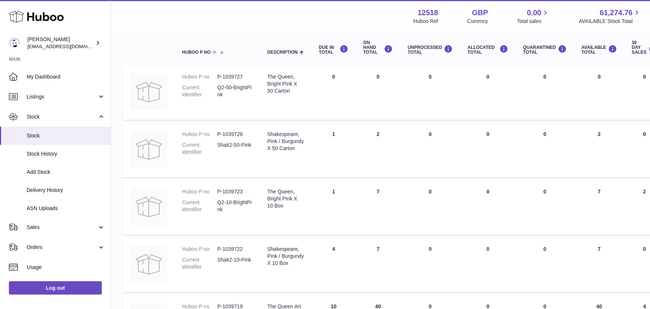
scroll to position [87, 0]
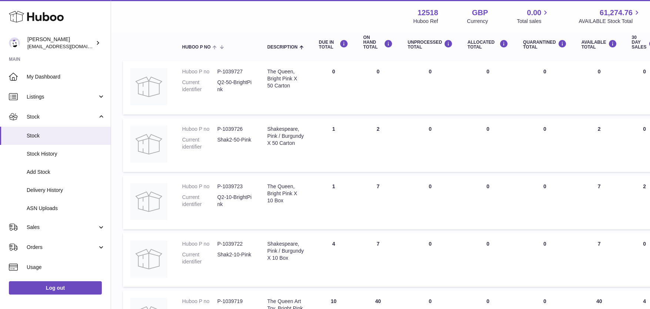
drag, startPoint x: 373, startPoint y: 128, endPoint x: 365, endPoint y: 133, distance: 8.6
click at [367, 129] on td "ON HAND Total 2" at bounding box center [378, 145] width 44 height 54
drag, startPoint x: 385, startPoint y: 241, endPoint x: 378, endPoint y: 248, distance: 9.7
click at [373, 244] on td "ON HAND Total 7" at bounding box center [378, 260] width 44 height 54
drag, startPoint x: 385, startPoint y: 130, endPoint x: 357, endPoint y: 147, distance: 33.1
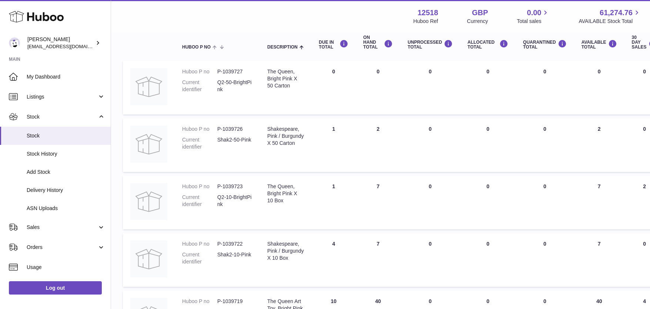
click at [363, 133] on td "ON HAND Total 2" at bounding box center [378, 145] width 44 height 54
drag, startPoint x: 384, startPoint y: 130, endPoint x: 370, endPoint y: 137, distance: 15.4
click at [369, 128] on td "ON HAND Total 2" at bounding box center [378, 145] width 44 height 54
drag, startPoint x: 382, startPoint y: 243, endPoint x: 365, endPoint y: 241, distance: 16.7
click at [365, 241] on td "ON HAND Total 7" at bounding box center [378, 260] width 44 height 54
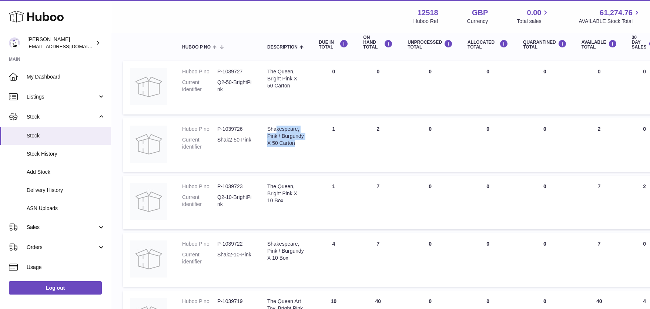
drag, startPoint x: 286, startPoint y: 134, endPoint x: 297, endPoint y: 143, distance: 14.3
click at [294, 141] on div "Shakespeare, Pink / Burgundy X 50 Carton" at bounding box center [285, 136] width 37 height 21
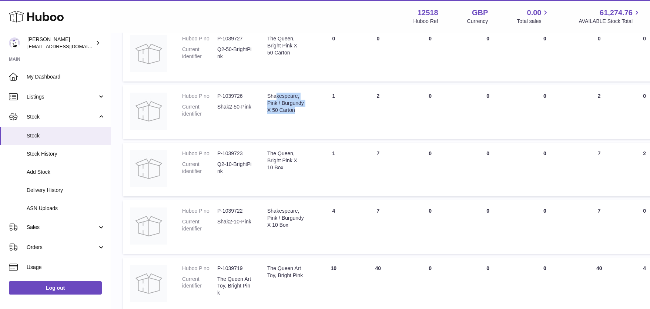
scroll to position [119, 0]
click at [1, 173] on link "Add Stock" at bounding box center [55, 172] width 111 height 18
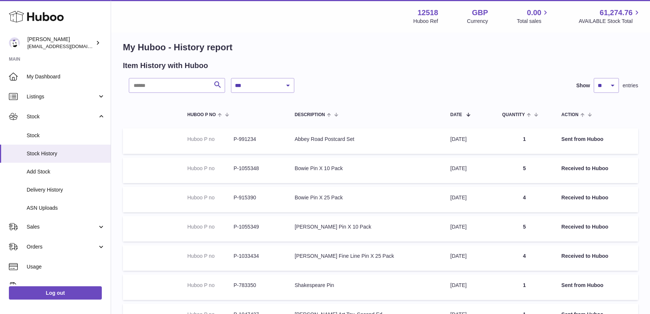
scroll to position [7, 0]
click at [169, 89] on input "text" at bounding box center [177, 84] width 96 height 15
click at [49, 189] on span "Delivery History" at bounding box center [66, 190] width 79 height 7
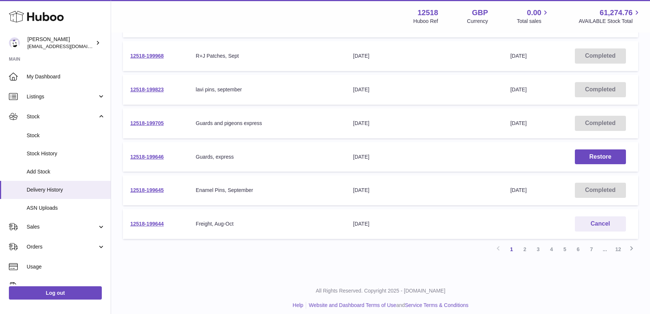
scroll to position [246, 0]
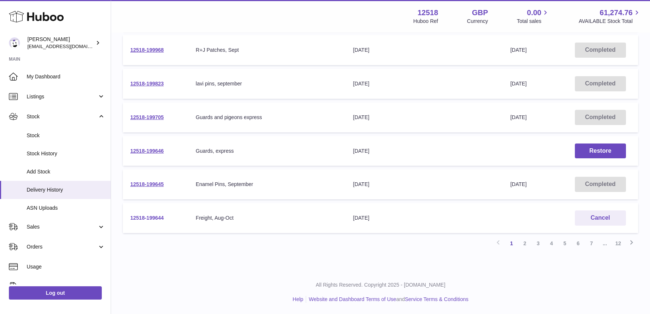
click at [151, 218] on link "12518-199644" at bounding box center [146, 218] width 33 height 6
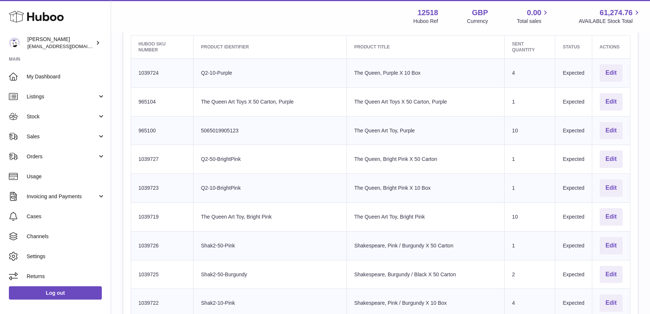
scroll to position [254, 0]
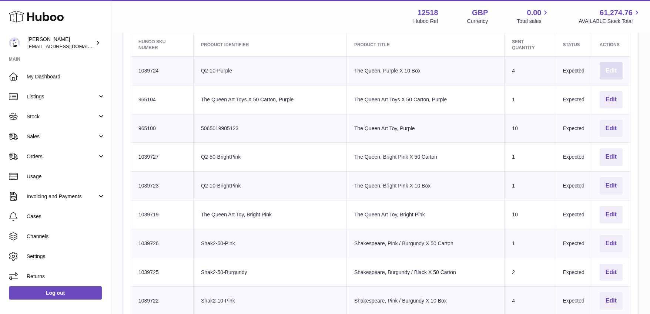
click at [604, 66] on button "Edit" at bounding box center [611, 70] width 23 height 17
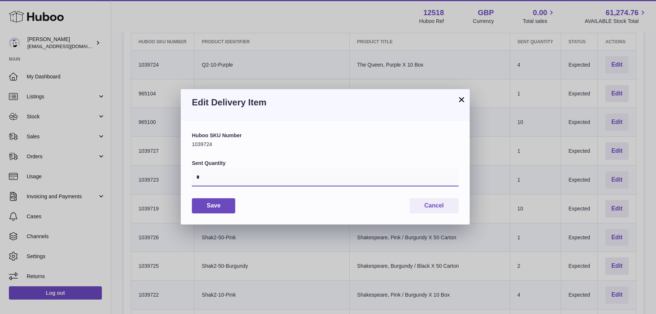
drag, startPoint x: 197, startPoint y: 177, endPoint x: 187, endPoint y: 172, distance: 10.6
click at [186, 176] on div "Huboo SKU Number 1039724 Sent Quantity * Save Cancel" at bounding box center [325, 172] width 289 height 103
type input "*"
click at [283, 207] on div "Save Cancel" at bounding box center [325, 206] width 267 height 15
click at [223, 208] on button "Save" at bounding box center [213, 206] width 43 height 15
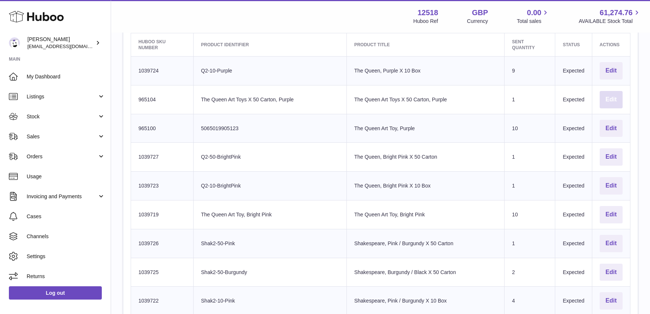
click at [603, 95] on button "Edit" at bounding box center [611, 99] width 23 height 17
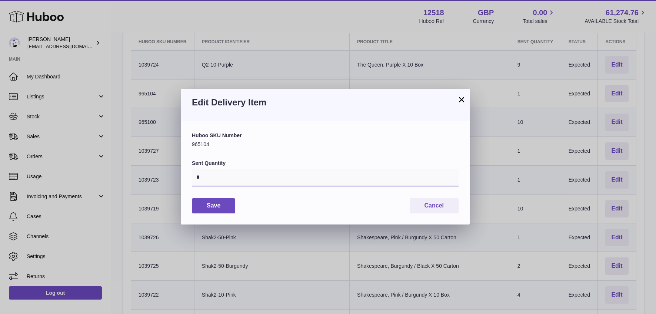
drag, startPoint x: 196, startPoint y: 176, endPoint x: 180, endPoint y: 172, distance: 16.4
click at [185, 176] on div "Huboo SKU Number 965104 Sent Quantity * Save Cancel" at bounding box center [325, 172] width 289 height 103
type input "*"
click at [213, 207] on button "Save" at bounding box center [213, 206] width 43 height 15
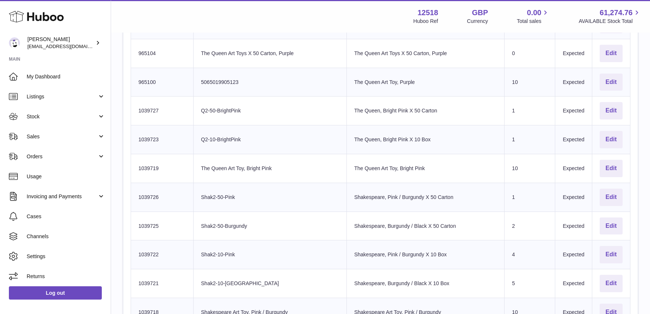
scroll to position [304, 0]
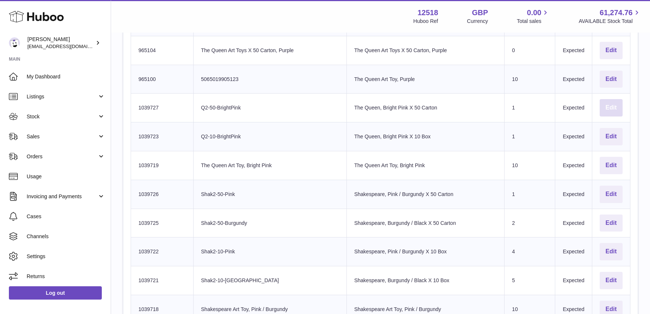
click at [606, 103] on button "Edit" at bounding box center [611, 107] width 23 height 17
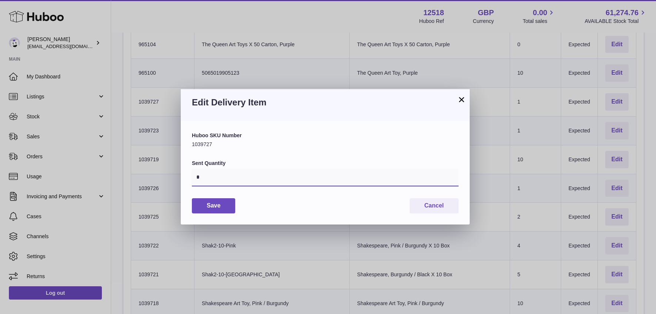
drag, startPoint x: 198, startPoint y: 177, endPoint x: 183, endPoint y: 174, distance: 15.0
click at [187, 176] on div "Huboo SKU Number 1039727 Sent Quantity * Save Cancel" at bounding box center [325, 172] width 289 height 103
type input "*"
click at [224, 206] on button "Save" at bounding box center [213, 206] width 43 height 15
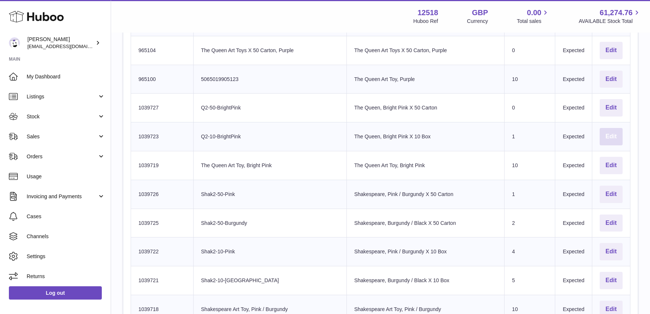
click at [607, 133] on button "Edit" at bounding box center [611, 136] width 23 height 17
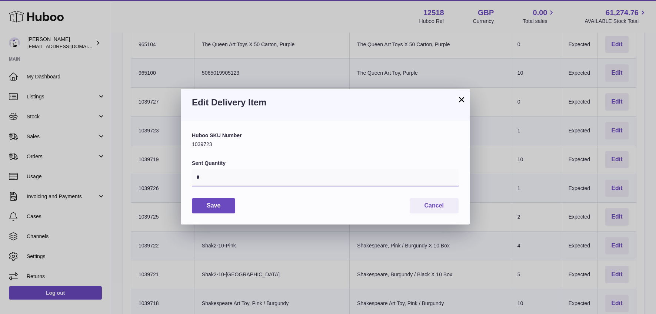
drag, startPoint x: 200, startPoint y: 180, endPoint x: 196, endPoint y: 186, distance: 7.0
click at [192, 179] on input "*" at bounding box center [325, 178] width 267 height 18
type input "*"
click at [213, 203] on button "Save" at bounding box center [213, 206] width 43 height 15
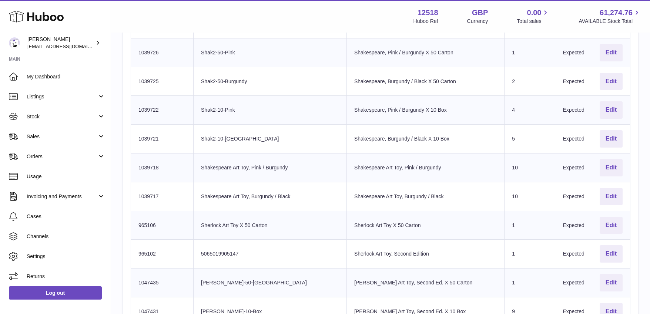
scroll to position [444, 0]
click at [603, 75] on button "Edit" at bounding box center [611, 82] width 23 height 17
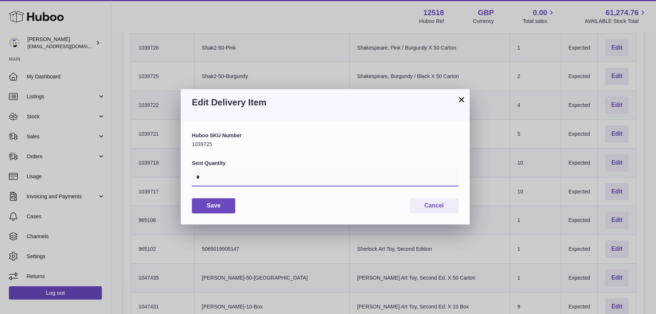
drag, startPoint x: 200, startPoint y: 177, endPoint x: 185, endPoint y: 177, distance: 14.8
click at [184, 176] on div "Huboo SKU Number 1039725 Sent Quantity * Save Cancel" at bounding box center [325, 172] width 289 height 103
type input "*"
click at [206, 206] on button "Save" at bounding box center [213, 206] width 43 height 15
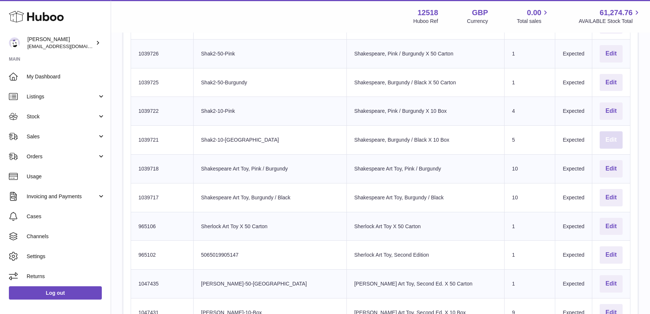
click at [608, 134] on button "Edit" at bounding box center [611, 139] width 23 height 17
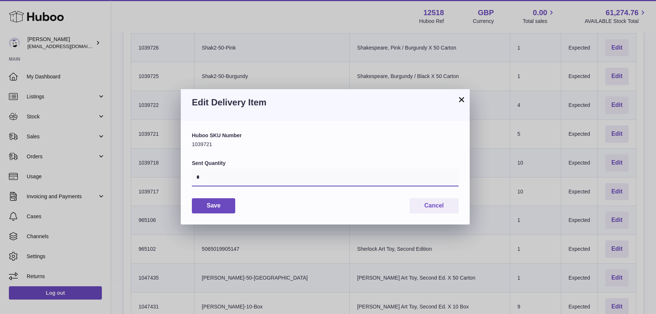
drag, startPoint x: 196, startPoint y: 176, endPoint x: 188, endPoint y: 175, distance: 8.3
click at [189, 174] on div "Huboo SKU Number 1039721 Sent Quantity * Save Cancel" at bounding box center [325, 172] width 289 height 103
type input "*"
click at [206, 204] on button "Save" at bounding box center [213, 206] width 43 height 15
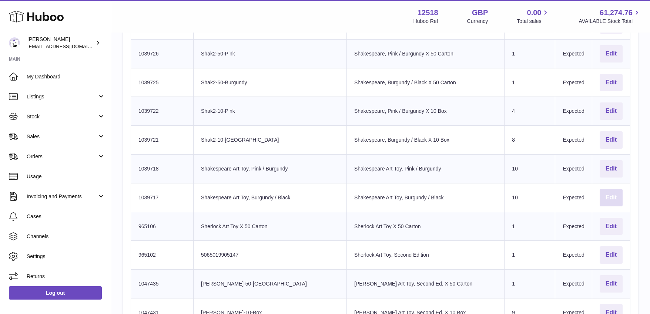
click at [605, 192] on button "Edit" at bounding box center [611, 197] width 23 height 17
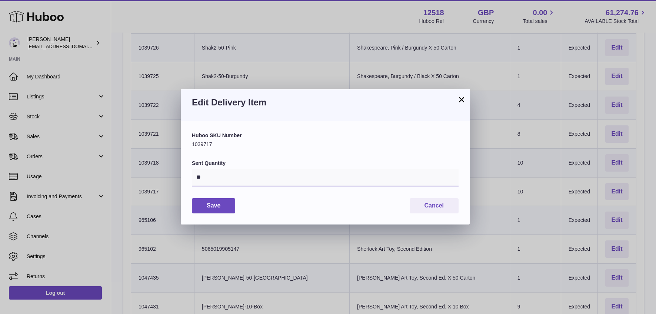
drag, startPoint x: 199, startPoint y: 178, endPoint x: 176, endPoint y: 174, distance: 23.8
click at [183, 174] on div "Huboo SKU Number 1039717 Sent Quantity ** Save Cancel" at bounding box center [325, 172] width 289 height 103
type input "**"
click at [224, 208] on button "Save" at bounding box center [213, 206] width 43 height 15
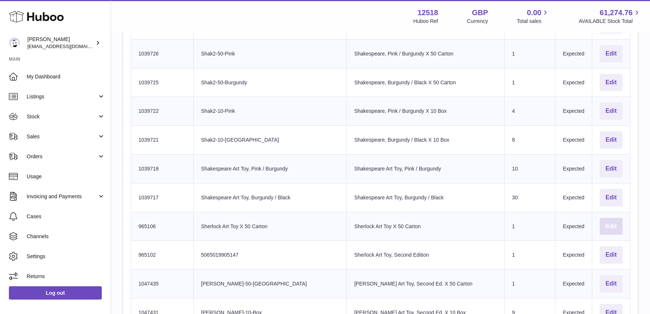
click at [612, 222] on button "Edit" at bounding box center [611, 226] width 23 height 17
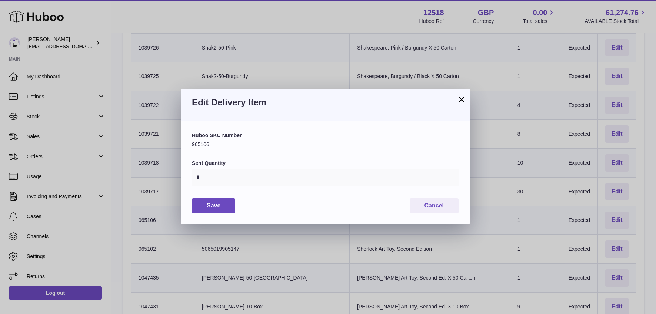
drag, startPoint x: 203, startPoint y: 179, endPoint x: 177, endPoint y: 174, distance: 25.9
click at [186, 179] on div "Huboo SKU Number 965106 Sent Quantity * Save Cancel" at bounding box center [325, 172] width 289 height 103
type input "*"
drag, startPoint x: 228, startPoint y: 207, endPoint x: 231, endPoint y: 204, distance: 4.7
click at [227, 207] on button "Save" at bounding box center [213, 206] width 43 height 15
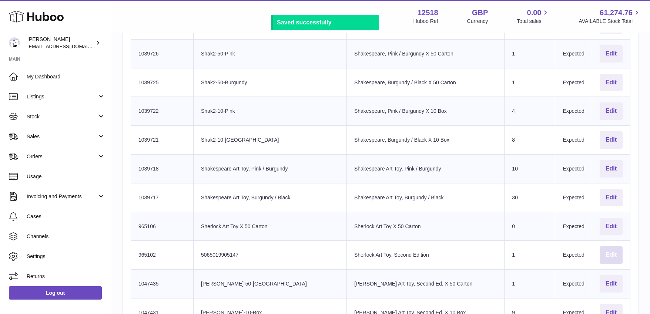
click at [607, 250] on button "Edit" at bounding box center [611, 255] width 23 height 17
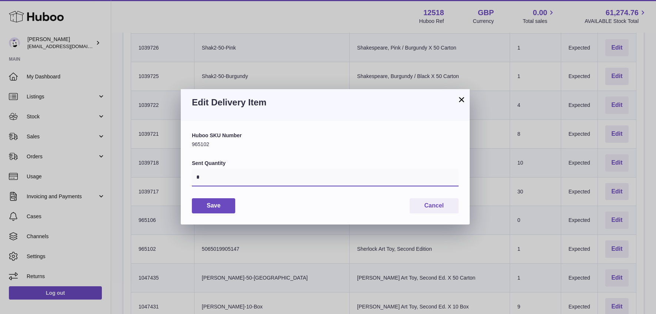
drag, startPoint x: 200, startPoint y: 179, endPoint x: 183, endPoint y: 176, distance: 18.0
click at [183, 176] on div "Huboo SKU Number 965102 Sent Quantity * Save Cancel" at bounding box center [325, 172] width 289 height 103
type input "**"
click at [216, 204] on button "Save" at bounding box center [213, 206] width 43 height 15
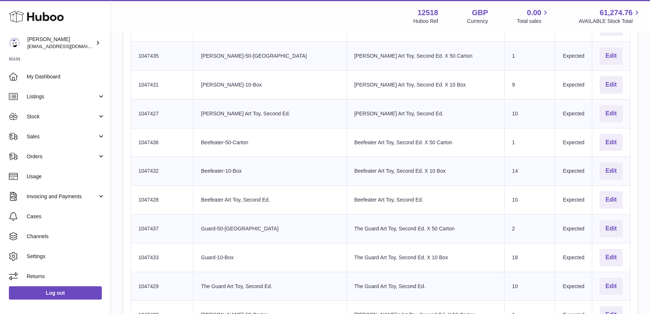
scroll to position [669, 0]
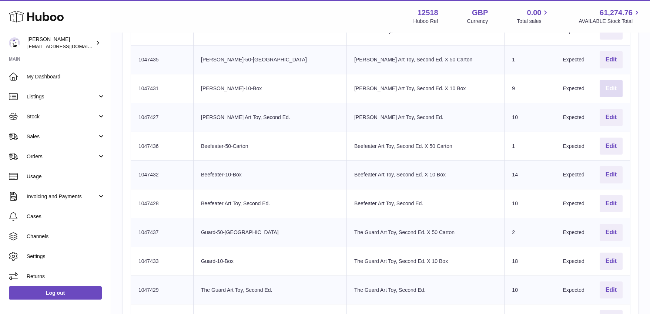
click at [605, 86] on button "Edit" at bounding box center [611, 88] width 23 height 17
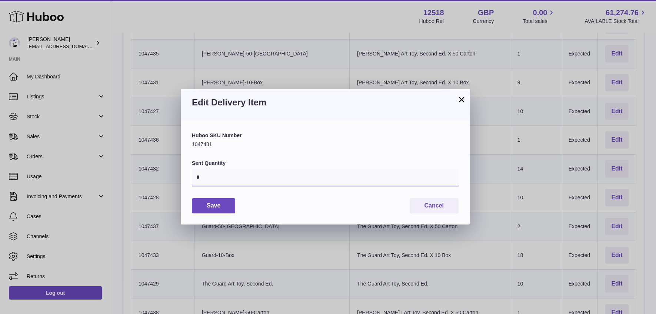
drag, startPoint x: 196, startPoint y: 177, endPoint x: 190, endPoint y: 177, distance: 5.6
click at [190, 177] on div "Huboo SKU Number 1047431 Sent Quantity * Save Cancel" at bounding box center [325, 172] width 289 height 103
type input "*"
click at [204, 204] on button "Save" at bounding box center [213, 206] width 43 height 15
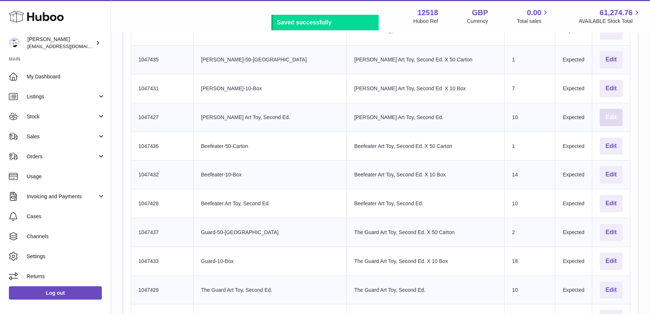
click at [606, 113] on button "Edit" at bounding box center [611, 117] width 23 height 17
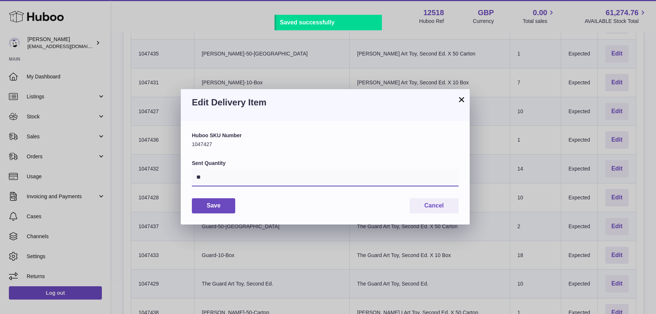
drag, startPoint x: 194, startPoint y: 177, endPoint x: 191, endPoint y: 180, distance: 4.0
click at [190, 178] on div "Huboo SKU Number 1047427 Sent Quantity ** Save Cancel" at bounding box center [325, 172] width 289 height 103
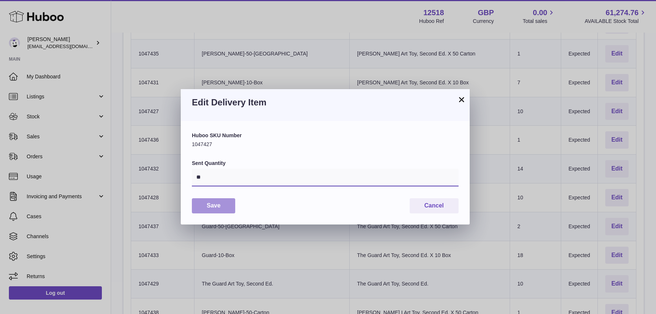
type input "**"
click at [208, 202] on button "Save" at bounding box center [213, 206] width 43 height 15
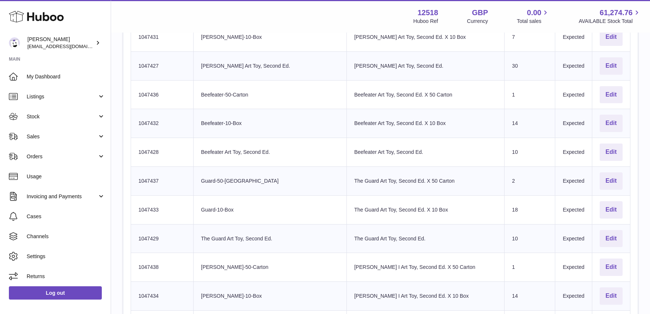
scroll to position [719, 0]
click at [605, 120] on button "Edit" at bounding box center [611, 124] width 23 height 17
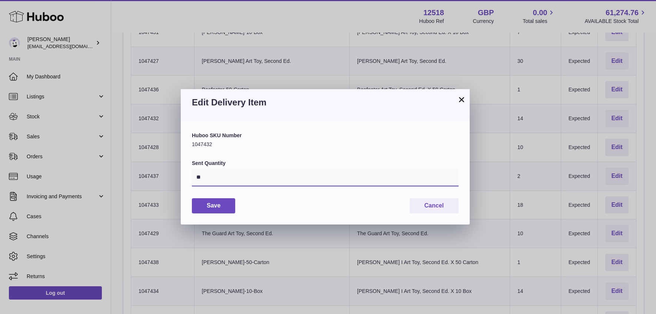
click at [207, 177] on input "**" at bounding box center [325, 178] width 267 height 18
type input "**"
click at [216, 207] on button "Save" at bounding box center [213, 206] width 43 height 15
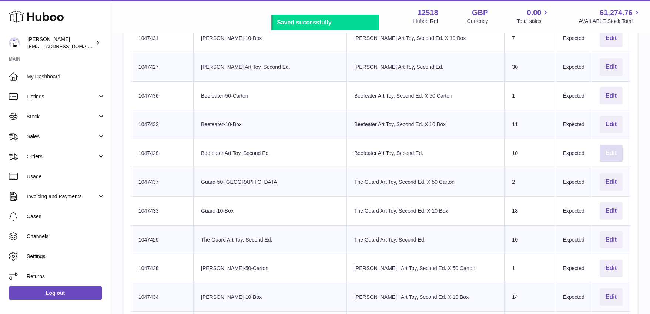
click at [607, 148] on button "Edit" at bounding box center [611, 153] width 23 height 17
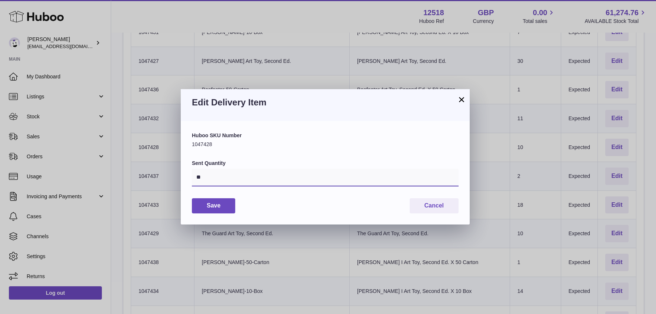
drag, startPoint x: 201, startPoint y: 177, endPoint x: 183, endPoint y: 177, distance: 18.9
click at [183, 178] on div "Huboo SKU Number 1047428 Sent Quantity ** Save Cancel" at bounding box center [325, 172] width 289 height 103
type input "**"
click at [223, 205] on button "Save" at bounding box center [213, 206] width 43 height 15
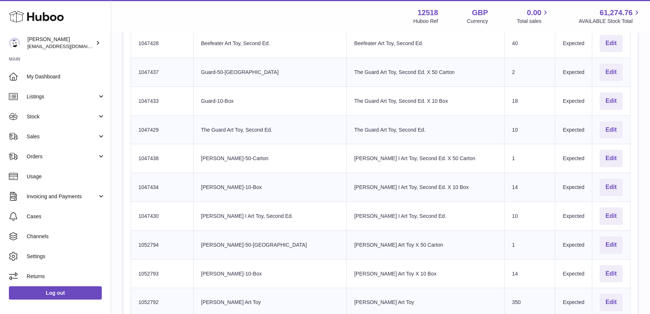
scroll to position [827, 0]
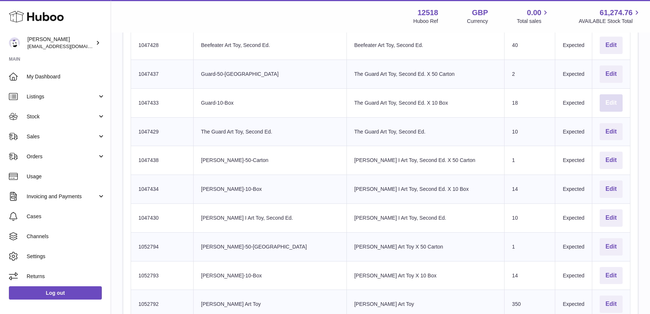
click at [606, 98] on button "Edit" at bounding box center [611, 102] width 23 height 17
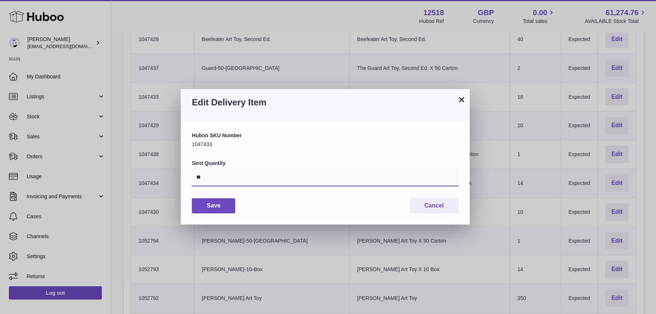
click at [207, 177] on input "**" at bounding box center [325, 178] width 267 height 18
type input "**"
click at [219, 214] on div "Huboo SKU Number 1047433 Sent Quantity ** Save Cancel" at bounding box center [325, 172] width 289 height 103
click at [222, 208] on button "Save" at bounding box center [213, 206] width 43 height 15
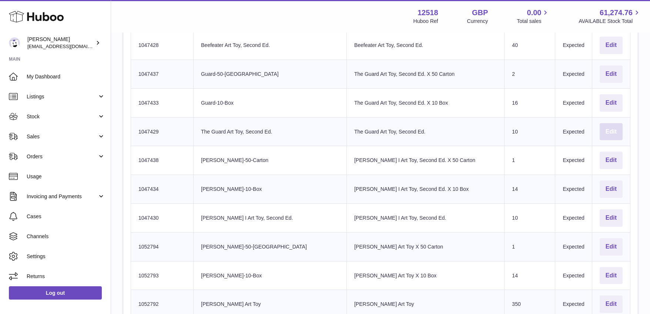
click at [603, 127] on button "Edit" at bounding box center [611, 131] width 23 height 17
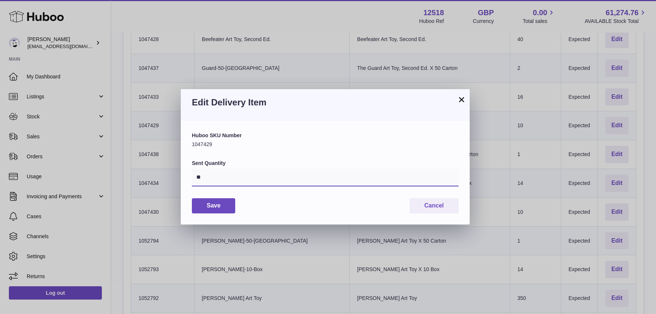
drag, startPoint x: 193, startPoint y: 177, endPoint x: 187, endPoint y: 174, distance: 7.0
click at [187, 179] on div "Huboo SKU Number 1047429 Sent Quantity ** Save Cancel" at bounding box center [325, 172] width 289 height 103
type input "**"
click at [219, 204] on button "Save" at bounding box center [213, 206] width 43 height 15
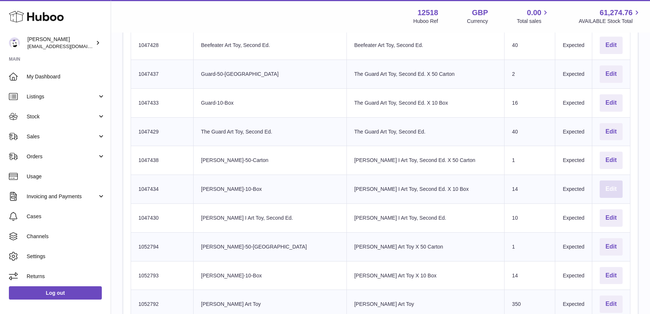
click at [601, 183] on button "Edit" at bounding box center [611, 189] width 23 height 17
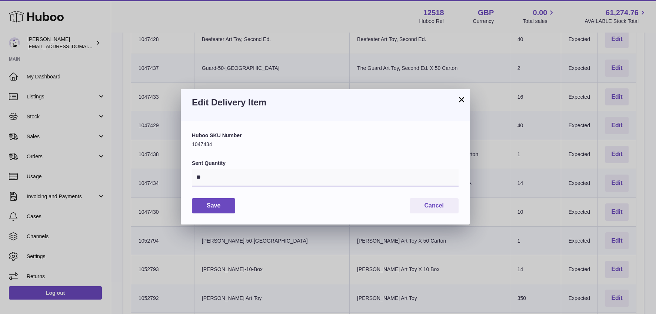
click at [203, 180] on input "**" at bounding box center [325, 178] width 267 height 18
type input "**"
click at [214, 206] on button "Save" at bounding box center [213, 206] width 43 height 15
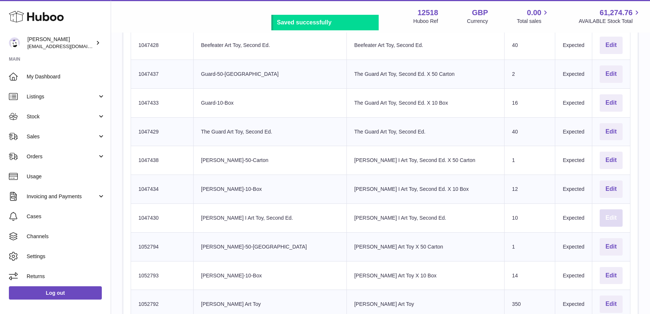
click at [603, 213] on button "Edit" at bounding box center [611, 218] width 23 height 17
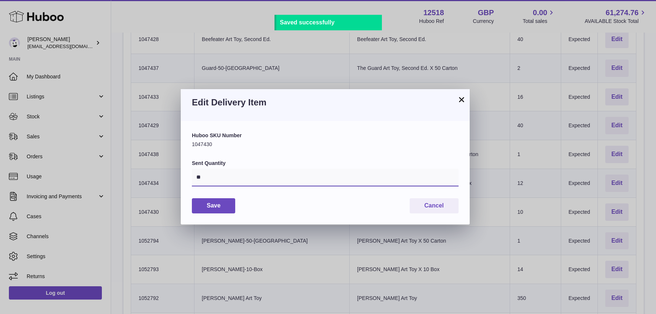
drag, startPoint x: 208, startPoint y: 180, endPoint x: 185, endPoint y: 178, distance: 22.7
click at [185, 178] on div "Huboo SKU Number 1047430 Sent Quantity ** Save Cancel" at bounding box center [325, 172] width 289 height 103
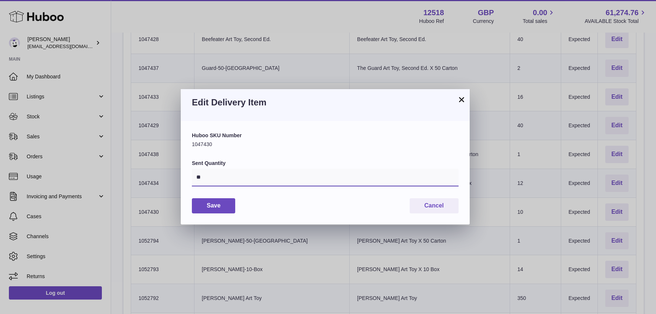
type input "**"
click at [223, 206] on button "Save" at bounding box center [213, 206] width 43 height 15
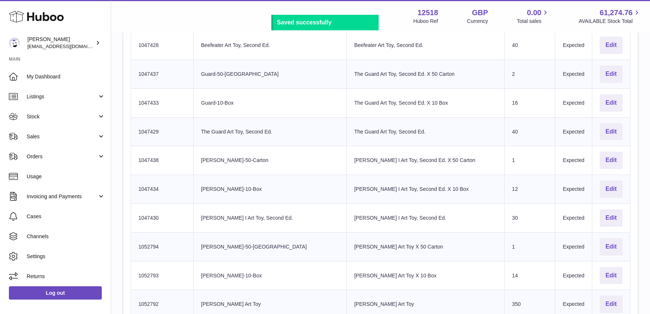
drag, startPoint x: 396, startPoint y: 240, endPoint x: 434, endPoint y: 240, distance: 38.1
click at [424, 243] on td "Product title Anne Boleyn Art Toy X 50 Carton" at bounding box center [426, 247] width 158 height 29
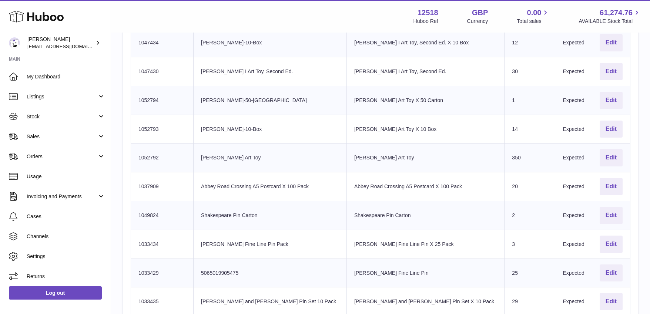
scroll to position [972, 0]
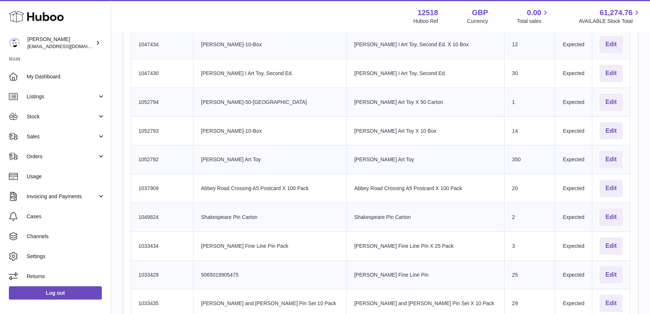
click at [625, 93] on td "Actions Edit" at bounding box center [611, 102] width 38 height 29
click at [610, 154] on button "Edit" at bounding box center [611, 159] width 23 height 17
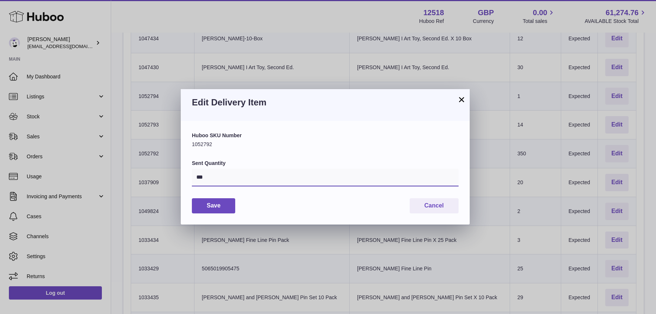
click at [201, 176] on input "***" at bounding box center [325, 178] width 267 height 18
type input "***"
click at [226, 203] on button "Save" at bounding box center [213, 206] width 43 height 15
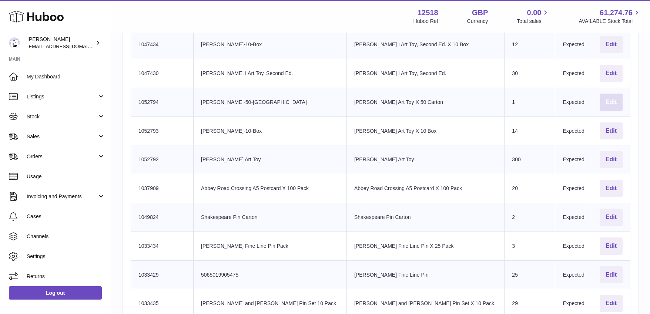
click at [611, 96] on button "Edit" at bounding box center [611, 102] width 23 height 17
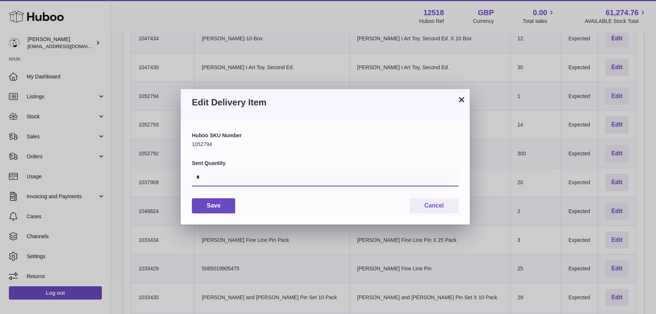
drag, startPoint x: 196, startPoint y: 178, endPoint x: 192, endPoint y: 181, distance: 5.8
click at [190, 178] on div "Huboo SKU Number 1052794 Sent Quantity * Save Cancel" at bounding box center [325, 172] width 289 height 103
type input "*"
click at [212, 205] on button "Save" at bounding box center [213, 206] width 43 height 15
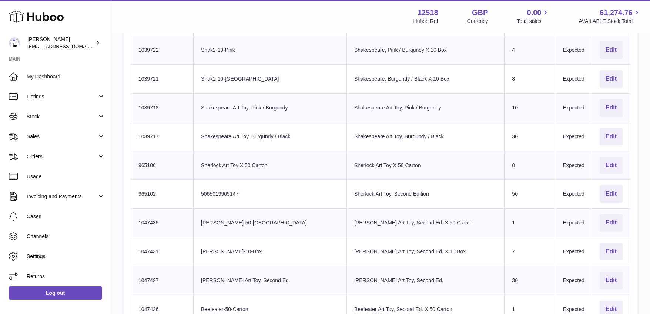
scroll to position [500, 0]
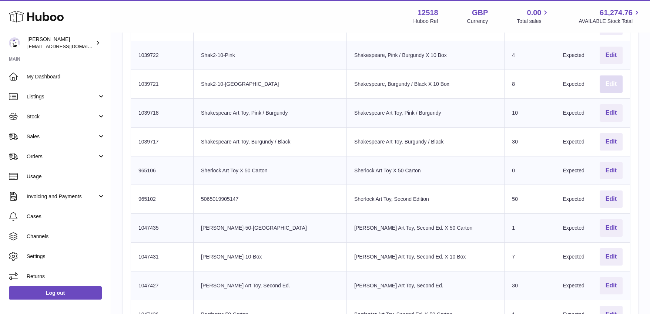
click at [609, 77] on button "Edit" at bounding box center [611, 84] width 23 height 17
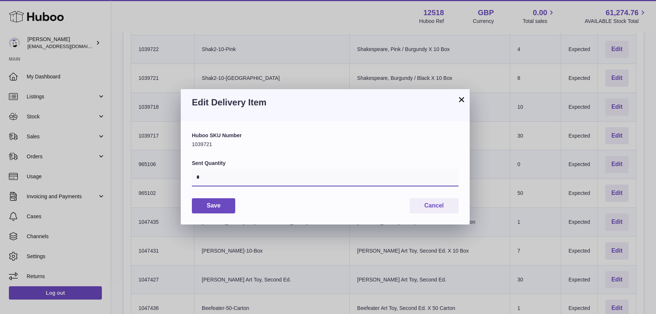
click at [188, 177] on div "Huboo SKU Number 1039721 Sent Quantity * Save Cancel" at bounding box center [325, 172] width 289 height 103
drag, startPoint x: 198, startPoint y: 177, endPoint x: 182, endPoint y: 173, distance: 16.3
click at [181, 175] on div "Huboo SKU Number 1039721 Sent Quantity * Save Cancel" at bounding box center [325, 172] width 289 height 103
type input "*"
click at [264, 207] on div "Save Cancel" at bounding box center [325, 206] width 267 height 15
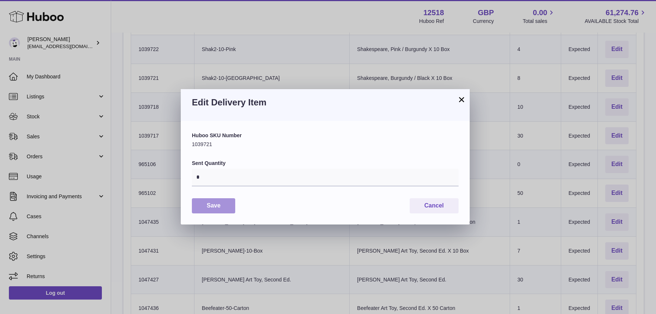
click at [222, 205] on button "Save" at bounding box center [213, 206] width 43 height 15
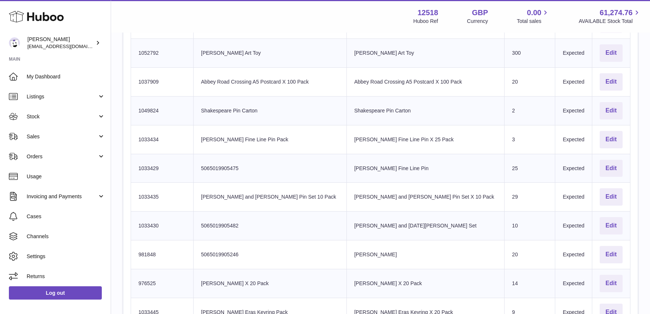
scroll to position [1070, 0]
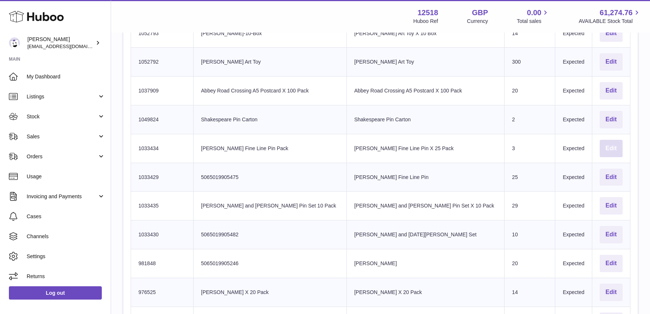
click at [609, 143] on button "Edit" at bounding box center [611, 148] width 23 height 17
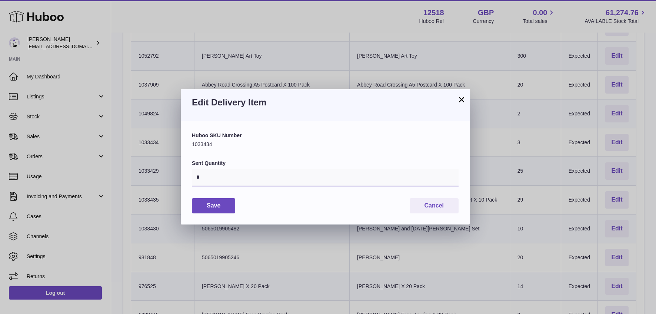
click at [185, 179] on div "Huboo SKU Number 1033434 Sent Quantity * Save Cancel" at bounding box center [325, 172] width 289 height 103
type input "*"
click at [207, 208] on button "Save" at bounding box center [213, 206] width 43 height 15
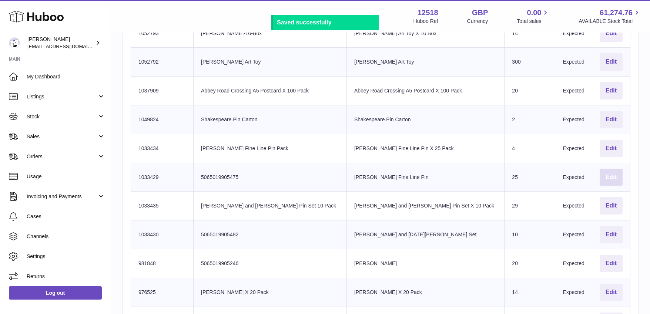
click at [610, 174] on button "Edit" at bounding box center [611, 177] width 23 height 17
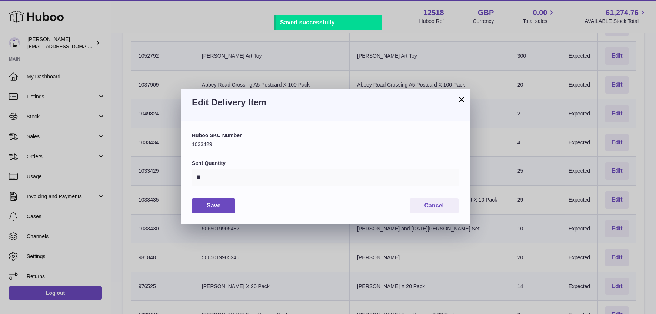
drag, startPoint x: 203, startPoint y: 180, endPoint x: 180, endPoint y: 179, distance: 22.6
click at [182, 179] on div "Huboo SKU Number 1033429 Sent Quantity ** Save Cancel" at bounding box center [325, 172] width 289 height 103
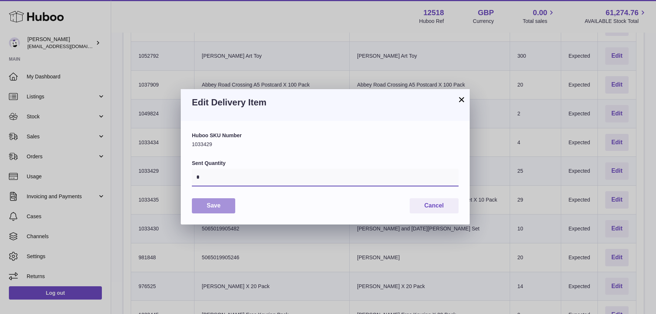
type input "*"
click at [207, 204] on button "Save" at bounding box center [213, 206] width 43 height 15
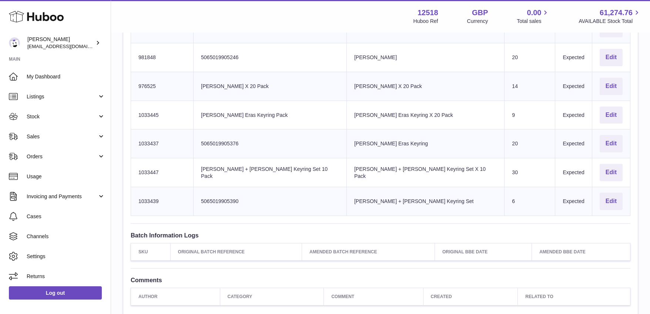
scroll to position [1277, 0]
drag, startPoint x: 643, startPoint y: 158, endPoint x: 645, endPoint y: 165, distance: 7.6
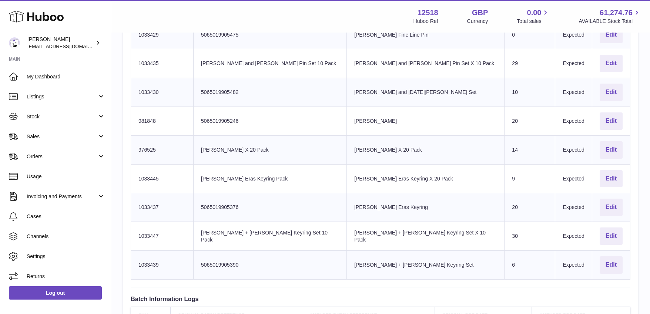
scroll to position [1211, 0]
click at [610, 148] on button "Edit" at bounding box center [611, 151] width 23 height 17
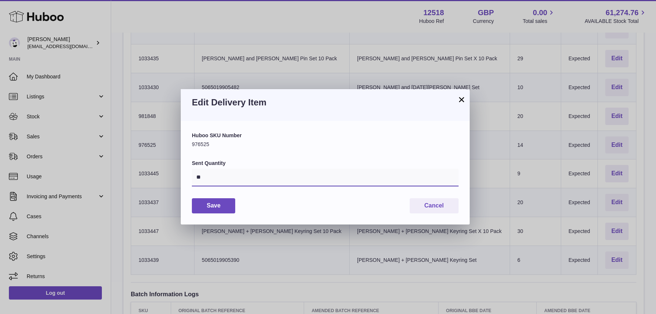
click at [215, 176] on input "**" at bounding box center [325, 178] width 267 height 18
type input "**"
click at [214, 206] on button "Save" at bounding box center [213, 206] width 43 height 15
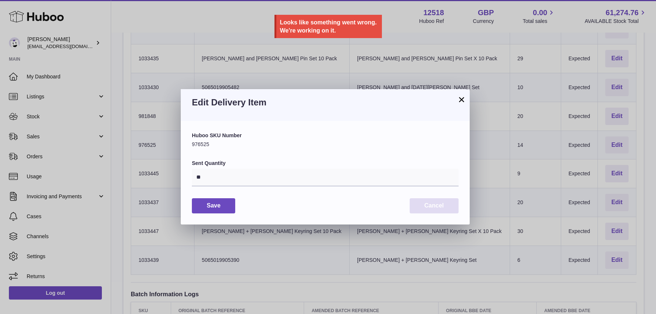
drag, startPoint x: 436, startPoint y: 202, endPoint x: 437, endPoint y: 208, distance: 6.0
click at [436, 202] on button "Cancel" at bounding box center [434, 206] width 49 height 15
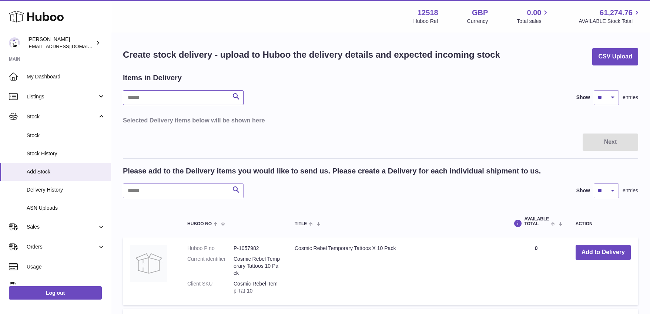
drag, startPoint x: 148, startPoint y: 94, endPoint x: 147, endPoint y: 90, distance: 4.5
click at [147, 94] on input "text" at bounding box center [183, 97] width 121 height 15
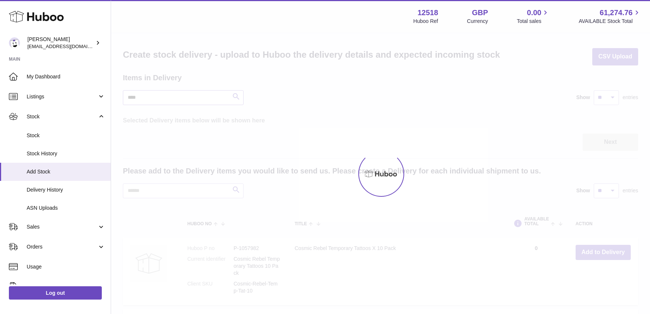
type input "****"
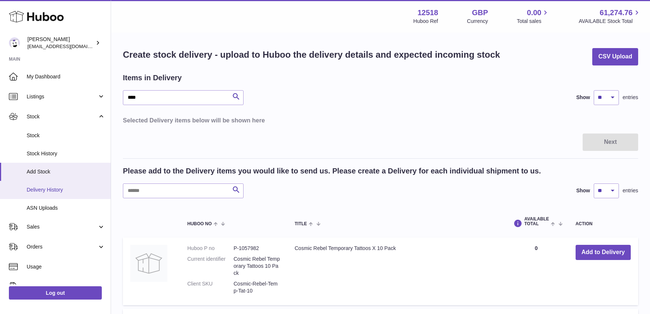
click at [45, 193] on link "Delivery History" at bounding box center [55, 190] width 111 height 18
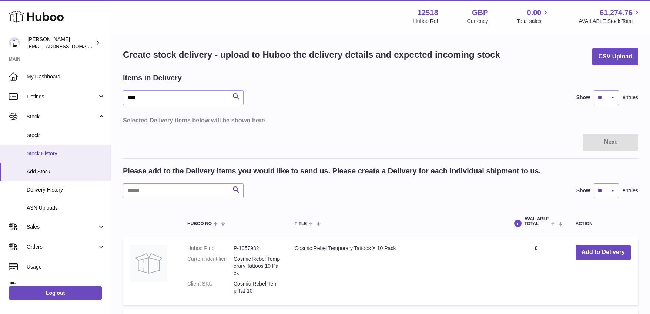
click at [44, 154] on span "Stock History" at bounding box center [66, 153] width 79 height 7
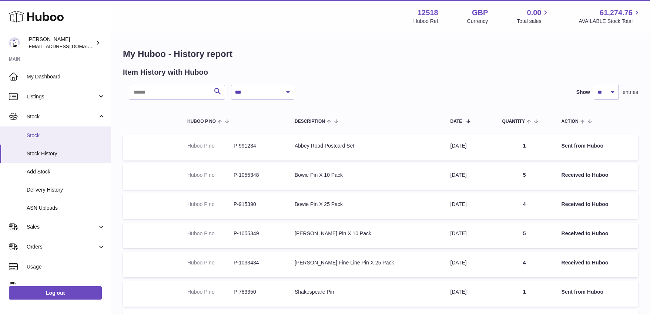
click at [39, 141] on link "Stock" at bounding box center [55, 136] width 111 height 18
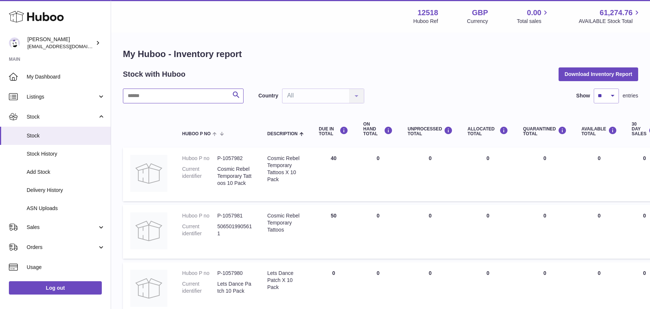
click at [175, 96] on input "text" at bounding box center [183, 96] width 121 height 15
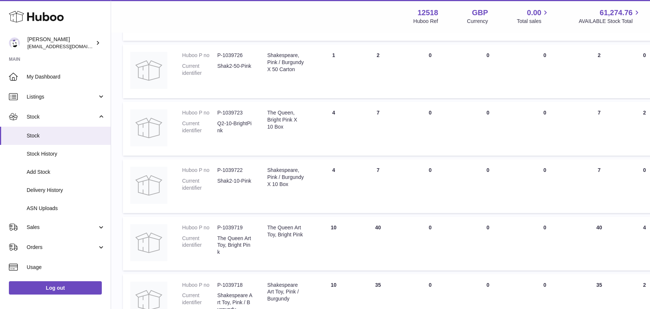
scroll to position [176, 0]
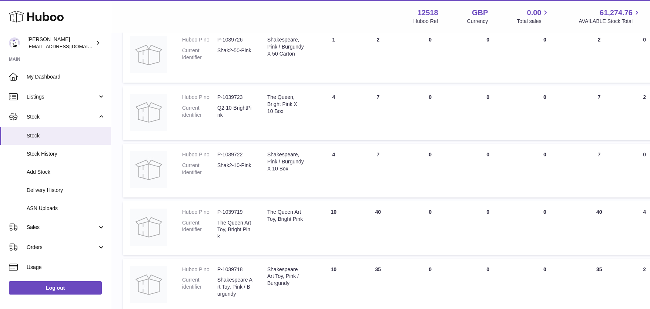
drag, startPoint x: 336, startPoint y: 154, endPoint x: 324, endPoint y: 155, distance: 11.5
click at [327, 155] on td "DUE IN Total 4" at bounding box center [333, 171] width 44 height 54
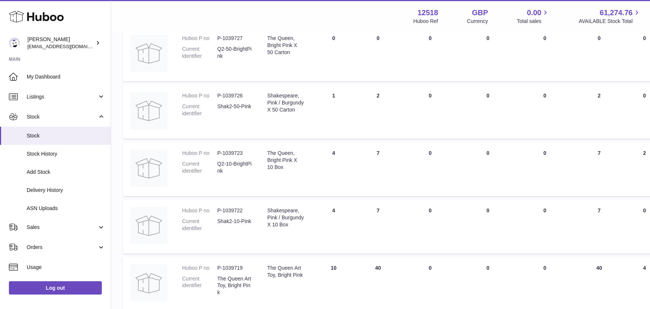
scroll to position [0, 0]
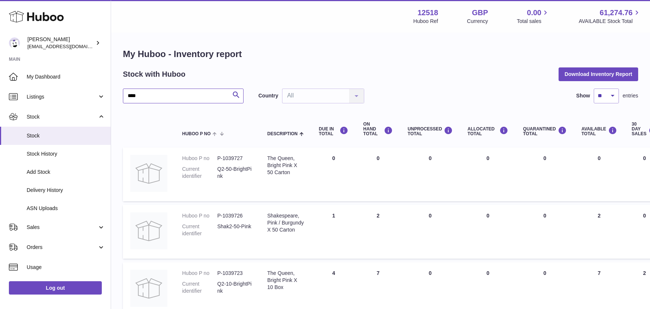
drag, startPoint x: 144, startPoint y: 94, endPoint x: 116, endPoint y: 90, distance: 28.4
click at [115, 94] on div "My Huboo - Inventory report Stock with Huboo Download Inventory Report **** Sea…" at bounding box center [380, 269] width 539 height 473
drag, startPoint x: 274, startPoint y: 212, endPoint x: 304, endPoint y: 252, distance: 50.1
click at [304, 252] on td "Description Shakespeare, Burgundy / Black X 50 Carton" at bounding box center [285, 232] width 51 height 54
drag, startPoint x: 373, startPoint y: 216, endPoint x: 368, endPoint y: 217, distance: 4.2
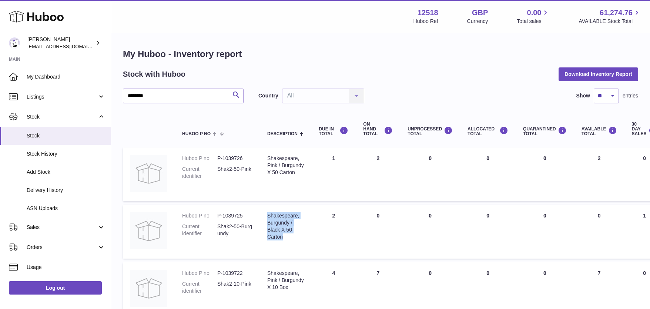
click at [369, 217] on td "ON HAND Total 0" at bounding box center [378, 232] width 44 height 54
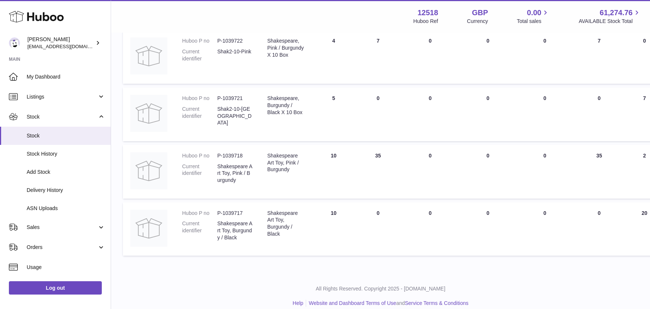
scroll to position [237, 0]
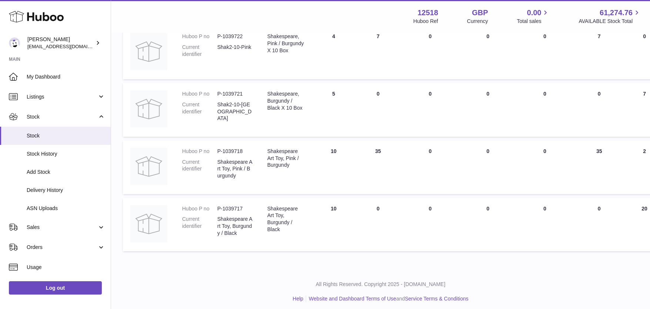
drag, startPoint x: 334, startPoint y: 92, endPoint x: 326, endPoint y: 96, distance: 9.6
click at [324, 93] on td "DUE IN Total 5" at bounding box center [333, 110] width 44 height 54
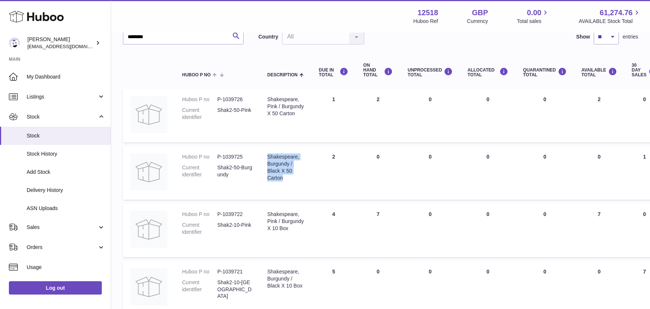
scroll to position [0, 0]
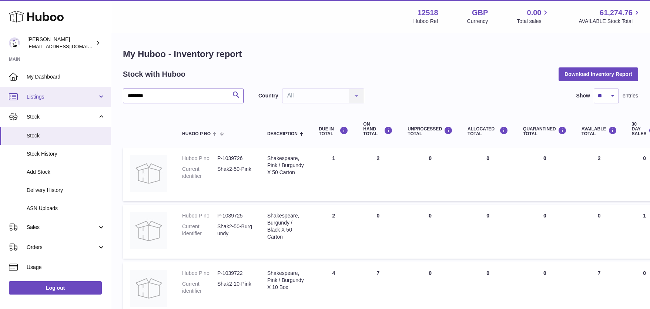
drag, startPoint x: 164, startPoint y: 95, endPoint x: 94, endPoint y: 93, distance: 70.4
click at [94, 93] on div "Huboo [PERSON_NAME] [EMAIL_ADDRESS][DOMAIN_NAME] Main My Dashboard Listings Not…" at bounding box center [325, 275] width 650 height 550
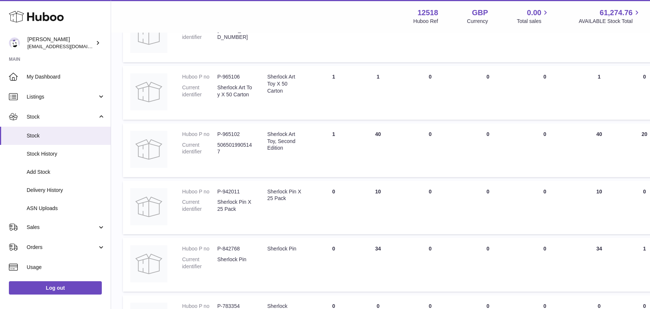
scroll to position [250, 0]
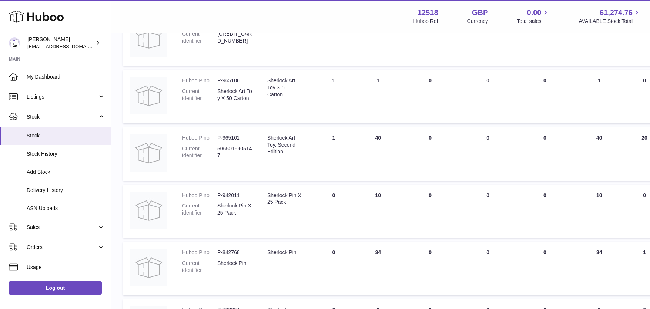
drag, startPoint x: 370, startPoint y: 80, endPoint x: 366, endPoint y: 80, distance: 4.1
click at [368, 79] on td "ON HAND Total 1" at bounding box center [378, 97] width 44 height 54
drag, startPoint x: 388, startPoint y: 139, endPoint x: 357, endPoint y: 156, distance: 35.6
click at [351, 140] on tr "Huboo P no P-965102 Current identifier 5065019905147 Description Sherlock Art T…" at bounding box center [464, 154] width 682 height 54
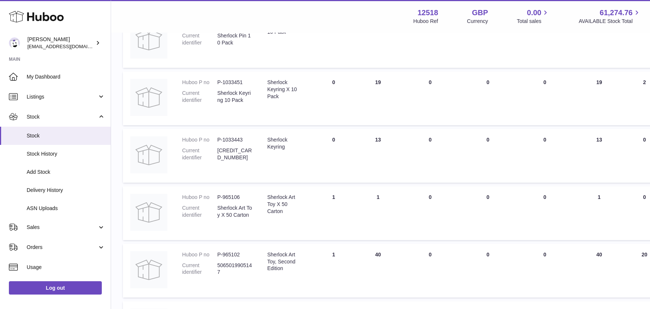
scroll to position [0, 0]
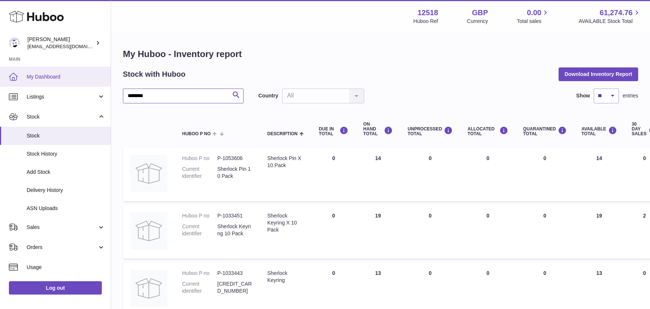
drag, startPoint x: 158, startPoint y: 97, endPoint x: 82, endPoint y: 79, distance: 77.8
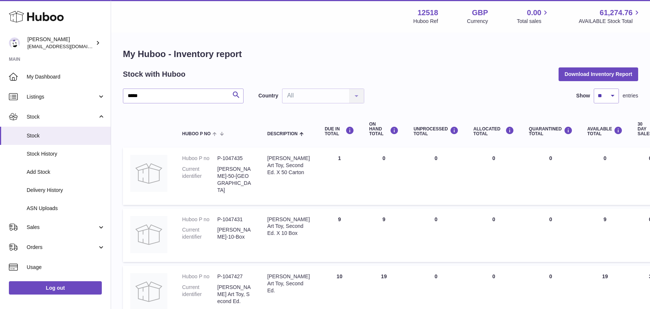
drag, startPoint x: 385, startPoint y: 157, endPoint x: 369, endPoint y: 157, distance: 15.6
click at [369, 157] on td "ON HAND Total 0" at bounding box center [384, 175] width 44 height 57
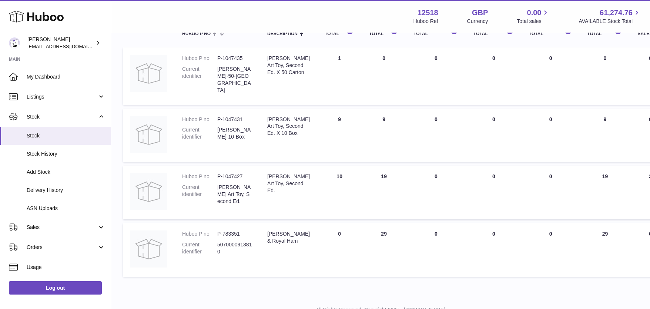
scroll to position [100, 0]
click at [609, 142] on td "AVAILABLE Total 9" at bounding box center [605, 135] width 50 height 54
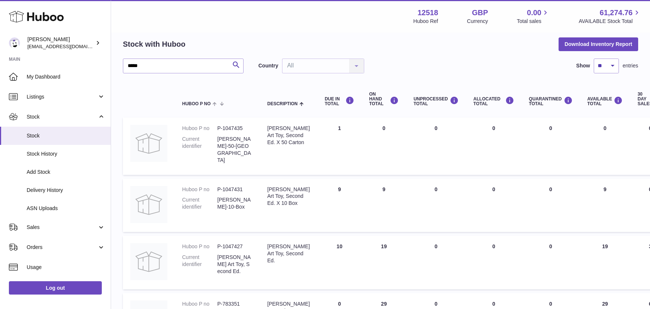
scroll to position [0, 0]
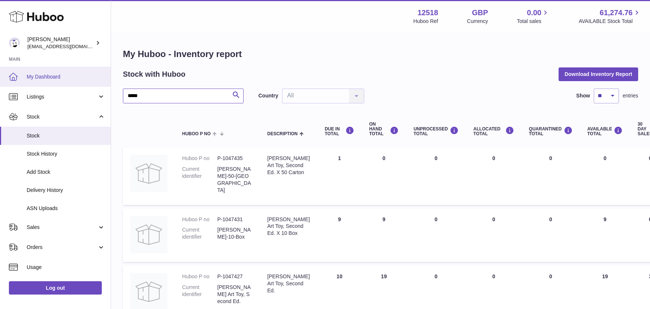
drag, startPoint x: 138, startPoint y: 93, endPoint x: 95, endPoint y: 85, distance: 44.1
click at [98, 86] on div "Huboo [PERSON_NAME] [EMAIL_ADDRESS][DOMAIN_NAME] Main My Dashboard Listings Not…" at bounding box center [325, 219] width 650 height 439
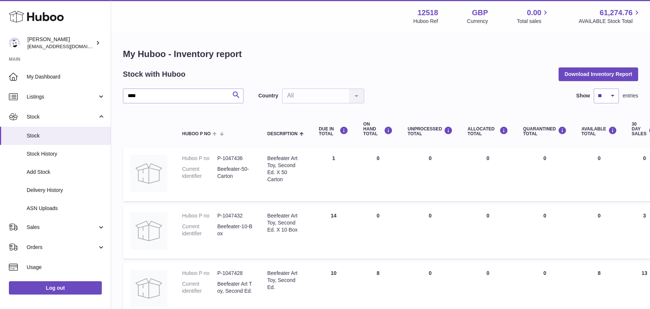
drag, startPoint x: 381, startPoint y: 157, endPoint x: 377, endPoint y: 164, distance: 7.8
click at [371, 158] on td "ON HAND Total 0" at bounding box center [378, 174] width 44 height 54
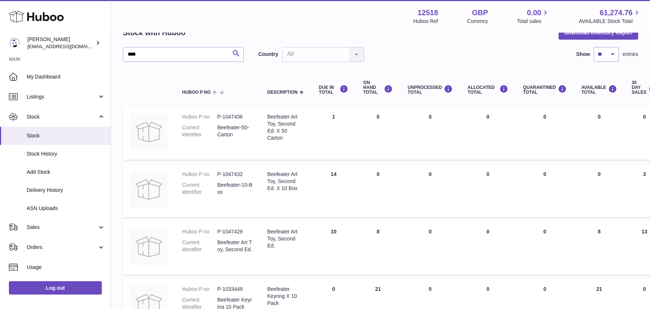
scroll to position [6, 0]
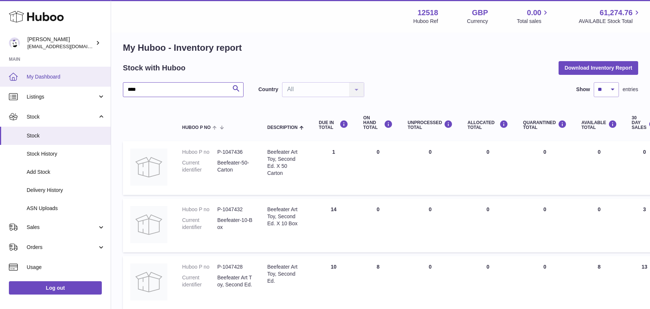
drag, startPoint x: 137, startPoint y: 90, endPoint x: 80, endPoint y: 77, distance: 59.2
click at [91, 87] on div "Huboo [PERSON_NAME] [EMAIL_ADDRESS][DOMAIN_NAME] Main My Dashboard Listings Not…" at bounding box center [325, 269] width 650 height 550
drag, startPoint x: 386, startPoint y: 154, endPoint x: 365, endPoint y: 152, distance: 21.2
click at [365, 153] on td "ON HAND Total 1" at bounding box center [378, 168] width 44 height 54
drag, startPoint x: 128, startPoint y: 86, endPoint x: 98, endPoint y: 85, distance: 30.0
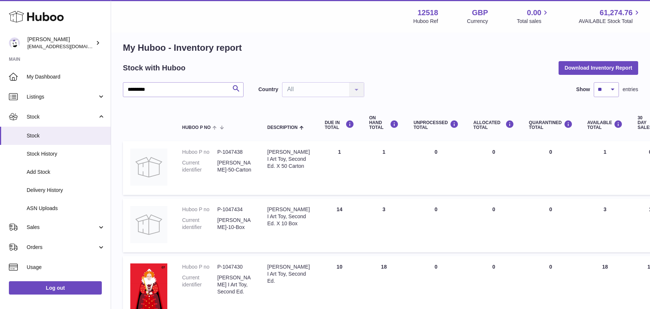
drag, startPoint x: 381, startPoint y: 157, endPoint x: 358, endPoint y: 154, distance: 23.2
click at [362, 153] on td "ON HAND Total 1" at bounding box center [384, 168] width 44 height 54
drag, startPoint x: 387, startPoint y: 203, endPoint x: 359, endPoint y: 207, distance: 28.3
click at [362, 205] on td "ON HAND Total 3" at bounding box center [384, 226] width 44 height 54
drag, startPoint x: 383, startPoint y: 210, endPoint x: 347, endPoint y: 213, distance: 35.7
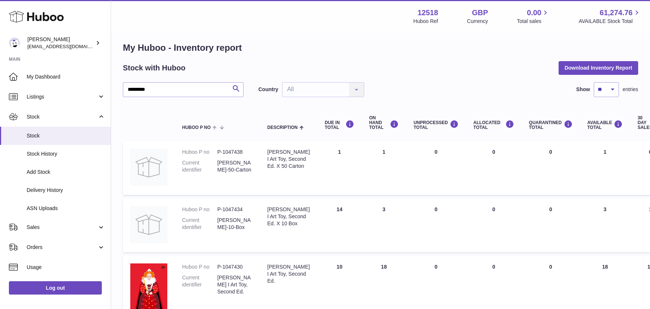
click at [348, 211] on tr "Huboo P no P-1047434 Current identifier [PERSON_NAME]-10-Box Description [PERSO…" at bounding box center [467, 226] width 688 height 54
click at [245, 219] on dd "[PERSON_NAME]-10-Box" at bounding box center [234, 224] width 35 height 14
drag, startPoint x: 143, startPoint y: 87, endPoint x: 83, endPoint y: 84, distance: 60.4
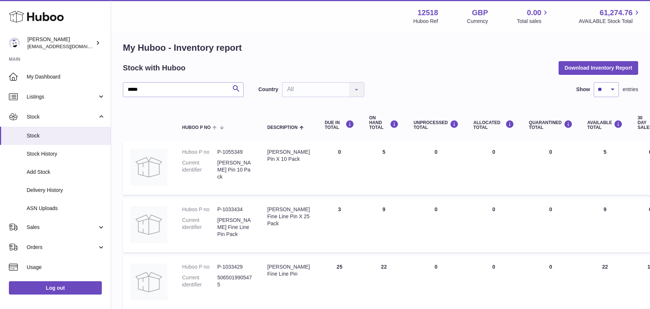
drag, startPoint x: 383, startPoint y: 152, endPoint x: 372, endPoint y: 153, distance: 11.5
click at [371, 149] on td "ON HAND Total 5" at bounding box center [384, 168] width 44 height 54
drag, startPoint x: 382, startPoint y: 266, endPoint x: 367, endPoint y: 271, distance: 16.0
click at [365, 267] on td "ON HAND Total 22" at bounding box center [384, 283] width 44 height 54
drag, startPoint x: 379, startPoint y: 151, endPoint x: 370, endPoint y: 150, distance: 9.3
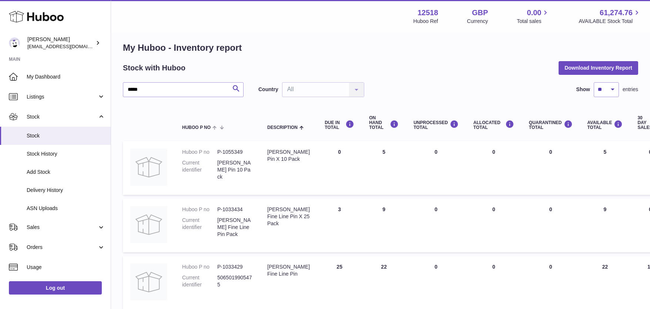
click at [370, 150] on td "ON HAND Total 5" at bounding box center [384, 168] width 44 height 54
drag, startPoint x: 385, startPoint y: 208, endPoint x: 366, endPoint y: 216, distance: 20.3
click at [366, 208] on td "ON HAND Total 9" at bounding box center [384, 226] width 44 height 54
drag, startPoint x: 152, startPoint y: 89, endPoint x: 84, endPoint y: 73, distance: 70.0
click at [93, 86] on div "Huboo [PERSON_NAME] [EMAIL_ADDRESS][DOMAIN_NAME] Main My Dashboard Listings Not…" at bounding box center [325, 183] width 650 height 378
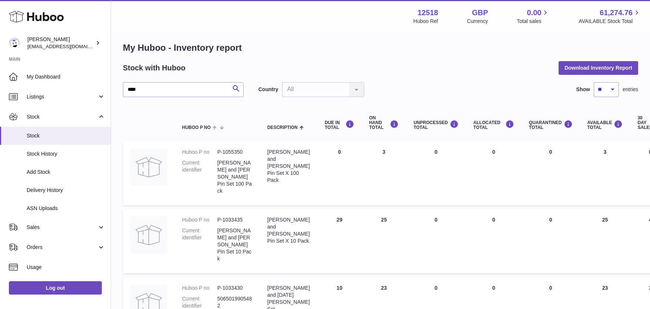
drag, startPoint x: 389, startPoint y: 266, endPoint x: 368, endPoint y: 264, distance: 21.5
click at [369, 277] on td "ON HAND Total 23" at bounding box center [384, 304] width 44 height 54
drag, startPoint x: 133, startPoint y: 89, endPoint x: 110, endPoint y: 88, distance: 23.4
click at [109, 88] on div "Huboo [PERSON_NAME] [EMAIL_ADDRESS][DOMAIN_NAME] Main My Dashboard Listings Not…" at bounding box center [325, 193] width 650 height 399
type input "*******"
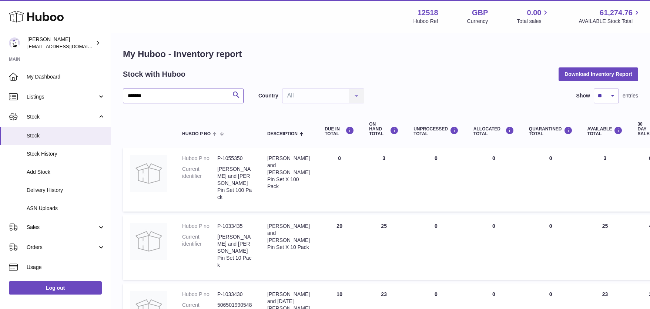
click at [227, 94] on input "*******" at bounding box center [183, 96] width 121 height 15
click at [236, 97] on icon "submit" at bounding box center [236, 94] width 9 height 9
click at [235, 94] on icon "submit" at bounding box center [236, 94] width 9 height 9
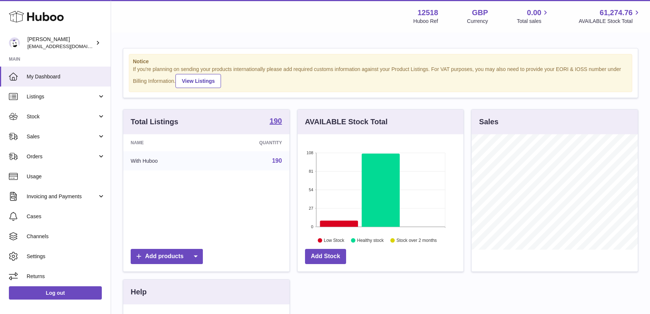
scroll to position [116, 166]
click at [33, 117] on span "Stock" at bounding box center [62, 116] width 71 height 7
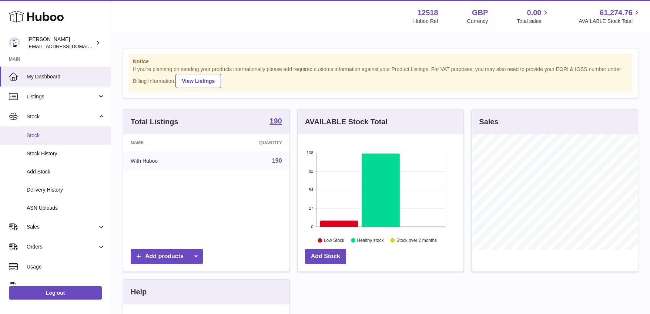
click at [32, 137] on span "Stock" at bounding box center [66, 135] width 79 height 7
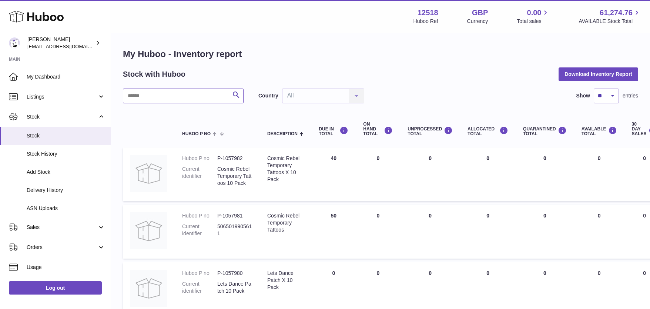
drag, startPoint x: 162, startPoint y: 97, endPoint x: 163, endPoint y: 92, distance: 4.5
click at [162, 95] on input "text" at bounding box center [183, 96] width 121 height 15
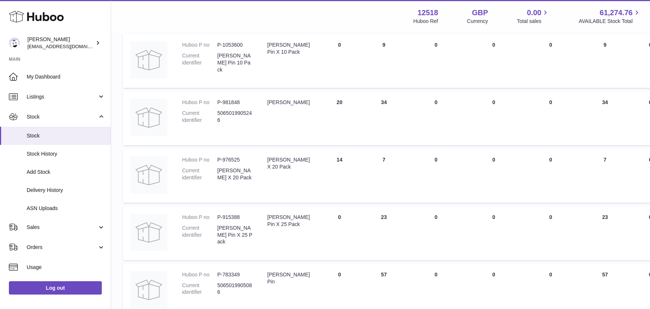
scroll to position [115, 0]
drag, startPoint x: 386, startPoint y: 100, endPoint x: 362, endPoint y: 101, distance: 24.1
click at [362, 101] on td "ON HAND Total 34" at bounding box center [384, 117] width 44 height 54
drag, startPoint x: 384, startPoint y: 157, endPoint x: 365, endPoint y: 169, distance: 21.8
click at [371, 157] on td "ON HAND Total 7" at bounding box center [384, 174] width 44 height 54
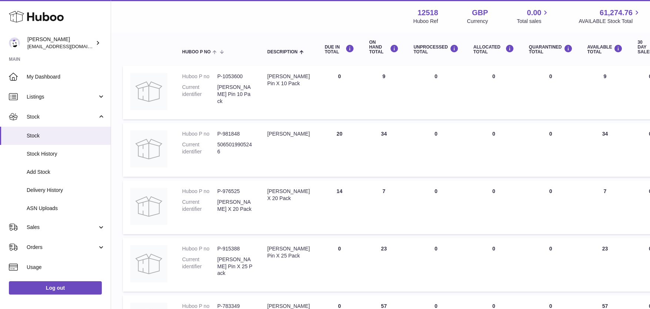
scroll to position [83, 0]
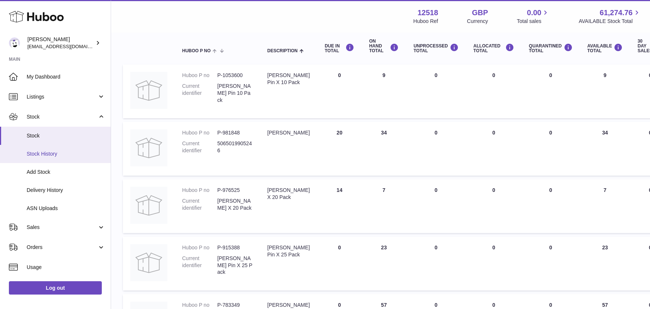
click at [46, 153] on span "Stock History" at bounding box center [66, 153] width 79 height 7
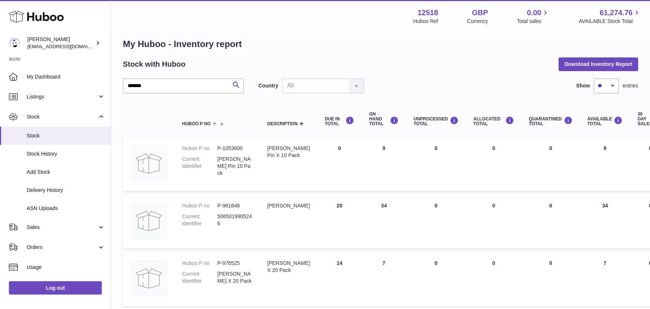
scroll to position [0, 0]
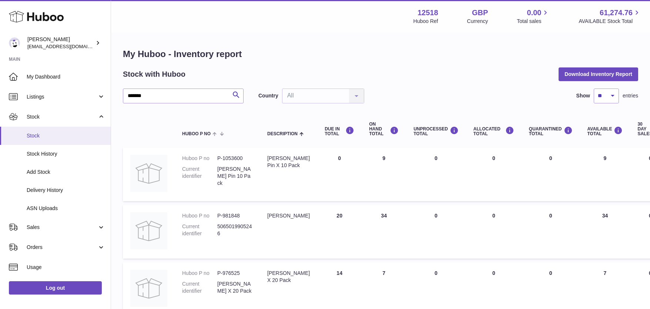
click at [34, 133] on span "Stock" at bounding box center [66, 135] width 79 height 7
click at [385, 275] on td "ON HAND Total 7" at bounding box center [384, 289] width 44 height 54
drag, startPoint x: 384, startPoint y: 274, endPoint x: 362, endPoint y: 272, distance: 22.6
click at [362, 272] on td "ON HAND Total 7" at bounding box center [384, 289] width 44 height 54
drag, startPoint x: 149, startPoint y: 98, endPoint x: 74, endPoint y: 67, distance: 81.6
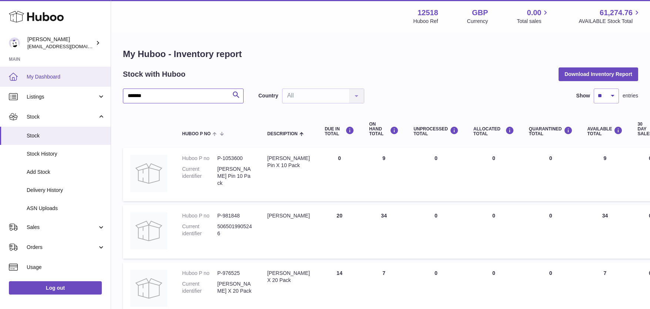
click at [83, 86] on div "Huboo Caitlin Derer caitlin@fancylamp.co Main My Dashboard Listings Not with Hu…" at bounding box center [325, 246] width 650 height 493
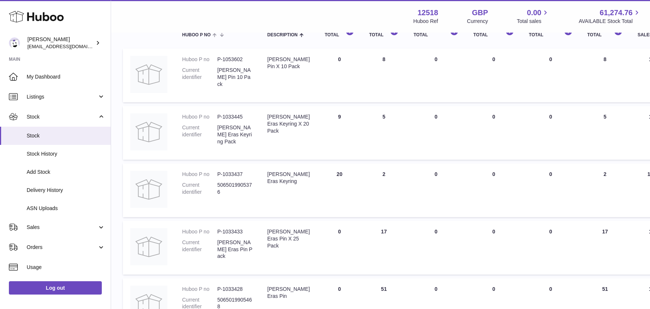
scroll to position [99, 0]
drag, startPoint x: 379, startPoint y: 176, endPoint x: 353, endPoint y: 185, distance: 28.0
click at [368, 176] on td "ON HAND Total 2" at bounding box center [384, 191] width 44 height 54
drag, startPoint x: 380, startPoint y: 115, endPoint x: 345, endPoint y: 125, distance: 36.8
click at [362, 114] on td "ON HAND Total 5" at bounding box center [384, 133] width 44 height 54
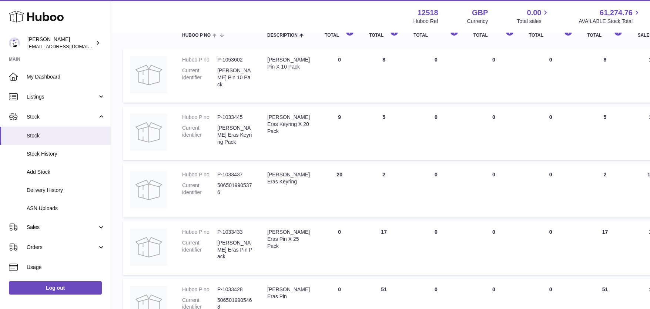
scroll to position [0, 0]
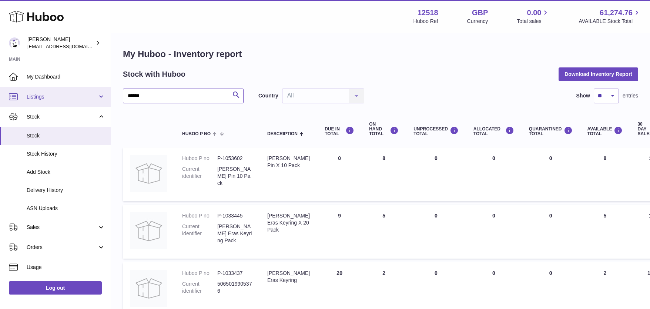
drag, startPoint x: 156, startPoint y: 98, endPoint x: 90, endPoint y: 92, distance: 66.2
click at [94, 94] on div "Huboo Caitlin Derer caitlin@fancylamp.co Main My Dashboard Listings Not with Hu…" at bounding box center [325, 246] width 650 height 493
type input "*****"
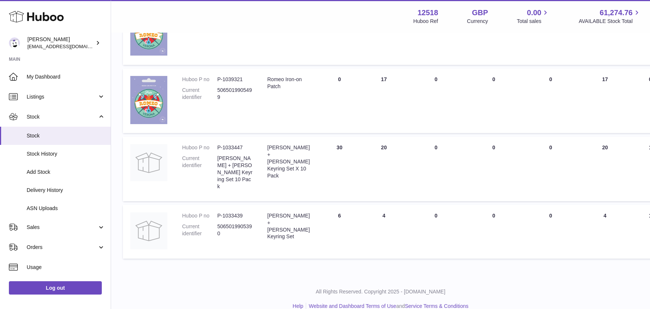
scroll to position [206, 0]
drag, startPoint x: 383, startPoint y: 147, endPoint x: 359, endPoint y: 145, distance: 23.8
click at [362, 146] on td "ON HAND Total 20" at bounding box center [384, 168] width 44 height 64
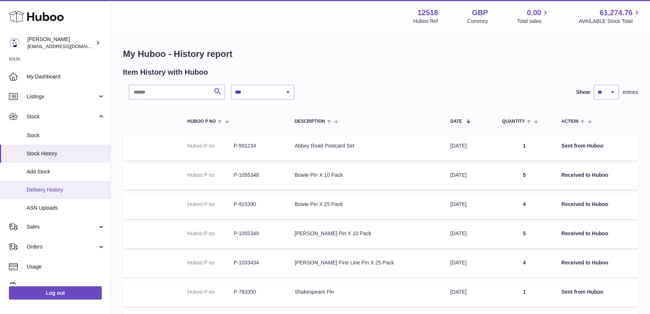
click at [51, 191] on span "Delivery History" at bounding box center [66, 190] width 79 height 7
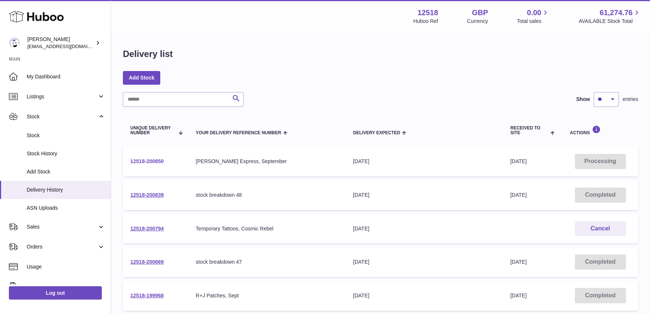
click at [149, 161] on link "12518-200850" at bounding box center [146, 162] width 33 height 6
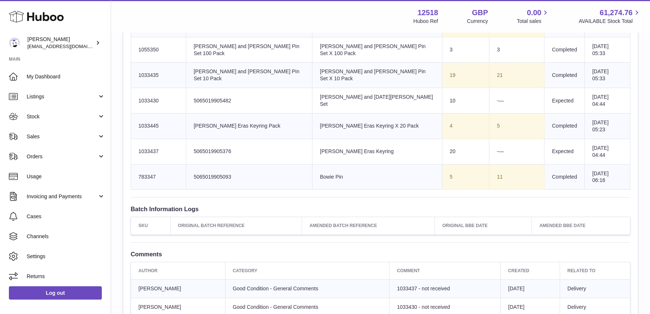
scroll to position [443, 0]
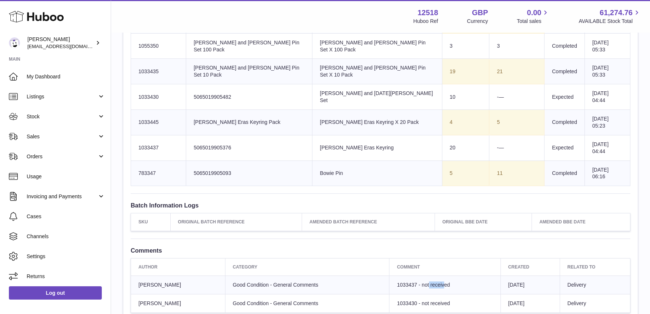
drag, startPoint x: 398, startPoint y: 203, endPoint x: 380, endPoint y: 206, distance: 17.7
click at [397, 282] on span "1033437 - not received" at bounding box center [423, 285] width 53 height 6
copy span "1033437"
drag, startPoint x: 397, startPoint y: 221, endPoint x: 379, endPoint y: 216, distance: 18.8
click at [397, 301] on span "1033430 - not received" at bounding box center [423, 304] width 53 height 6
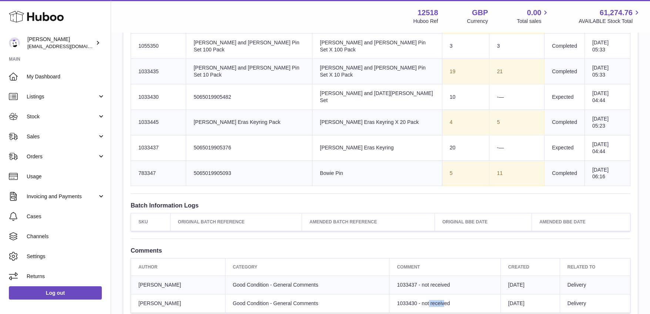
copy span "1033430"
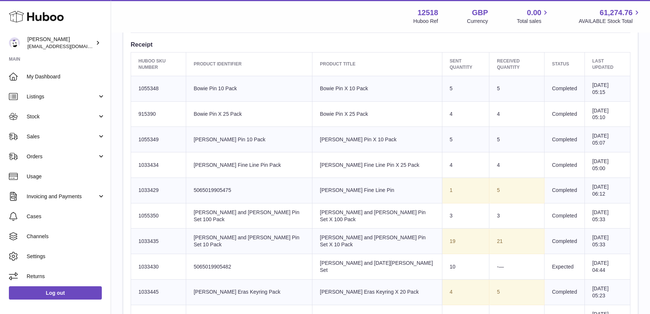
scroll to position [272, 0]
drag, startPoint x: 50, startPoint y: 76, endPoint x: 42, endPoint y: 80, distance: 9.4
click at [43, 79] on span "My Dashboard" at bounding box center [66, 76] width 79 height 7
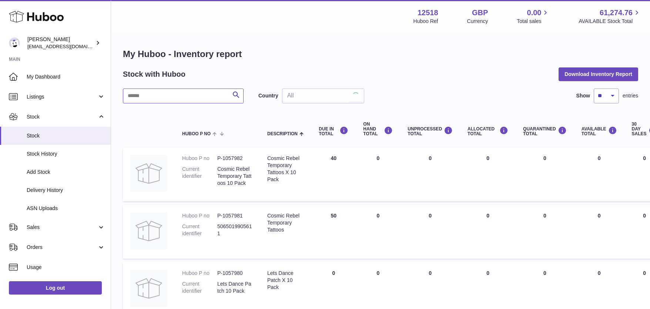
click at [156, 95] on input "text" at bounding box center [183, 96] width 121 height 15
paste input "*******"
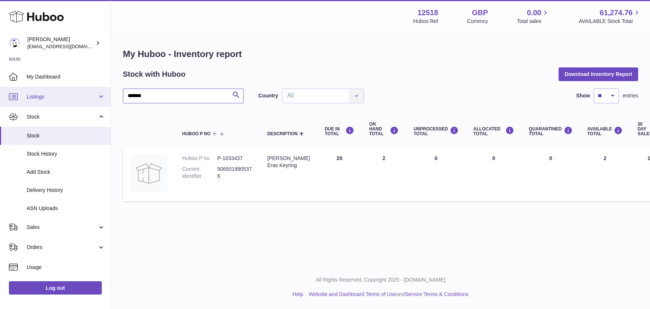
drag, startPoint x: 121, startPoint y: 97, endPoint x: 74, endPoint y: 90, distance: 47.5
click at [80, 96] on div "Huboo [PERSON_NAME] [EMAIL_ADDRESS][DOMAIN_NAME] Main My Dashboard Listings Not…" at bounding box center [325, 154] width 650 height 309
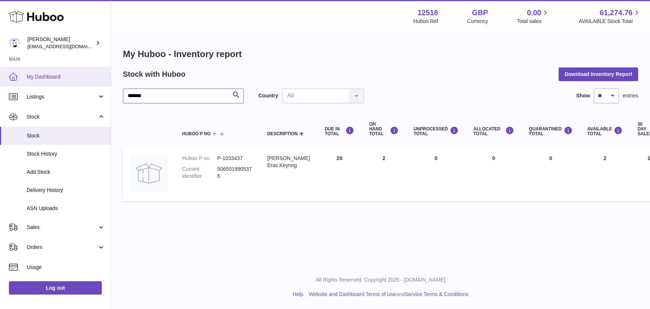
paste input "text"
type input "*******"
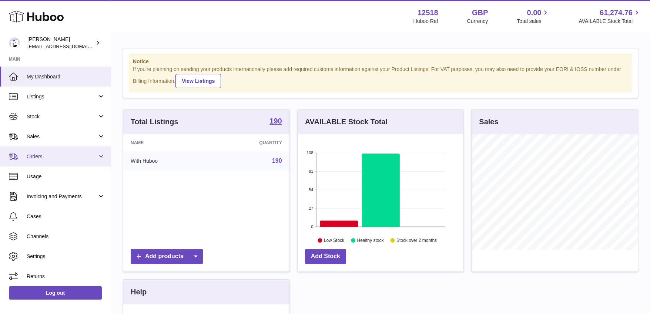
scroll to position [116, 166]
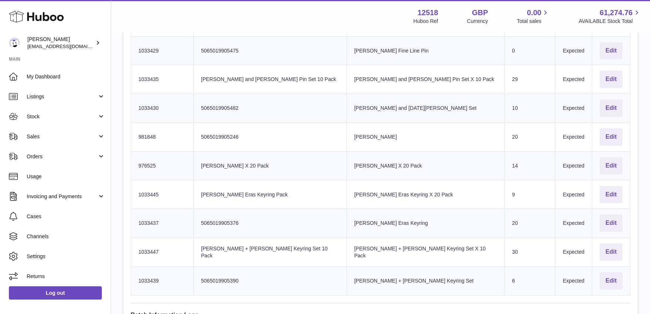
scroll to position [1195, 0]
click at [609, 133] on button "Edit" at bounding box center [611, 138] width 23 height 17
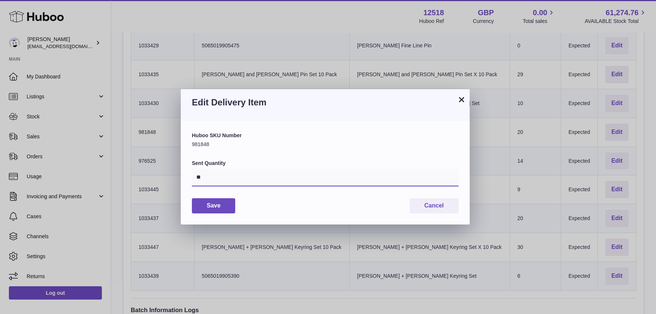
drag, startPoint x: 207, startPoint y: 177, endPoint x: 181, endPoint y: 174, distance: 26.1
click at [183, 175] on div "Huboo SKU Number 981848 Sent Quantity ** Save Cancel" at bounding box center [325, 172] width 289 height 103
type input "*"
click at [221, 207] on button "Save" at bounding box center [213, 206] width 43 height 15
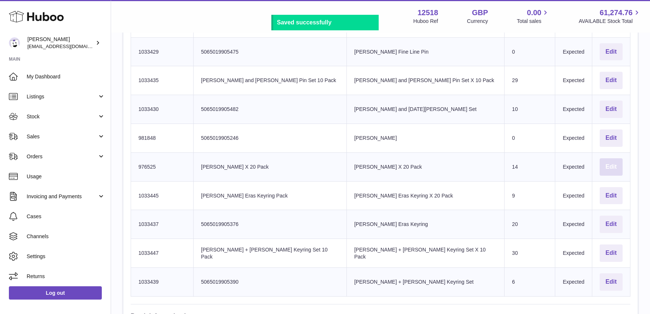
click at [602, 163] on button "Edit" at bounding box center [611, 167] width 23 height 17
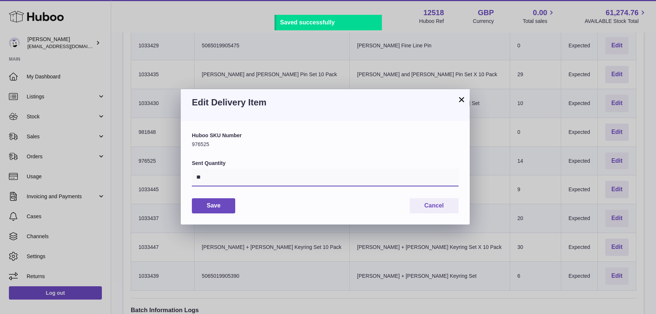
click at [205, 177] on input "**" at bounding box center [325, 178] width 267 height 18
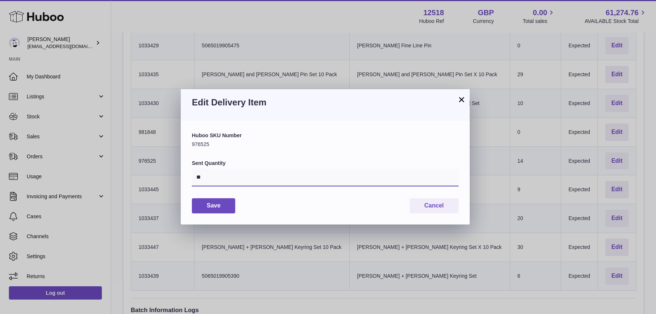
type input "**"
click at [211, 202] on button "Save" at bounding box center [213, 206] width 43 height 15
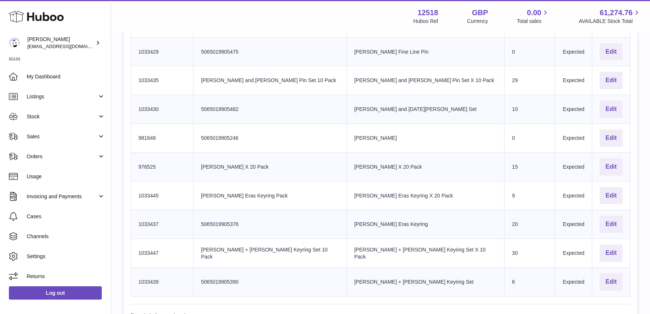
drag, startPoint x: 410, startPoint y: 247, endPoint x: 418, endPoint y: 248, distance: 8.3
click at [418, 248] on td "Product title [PERSON_NAME] + [PERSON_NAME] Keyring Set X 10 Pack" at bounding box center [426, 253] width 158 height 29
click at [606, 278] on button "Edit" at bounding box center [611, 282] width 23 height 17
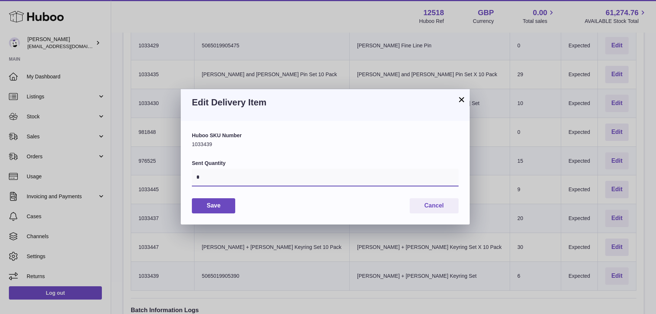
click at [197, 177] on input "*" at bounding box center [325, 178] width 267 height 18
type input "**"
click at [214, 204] on button "Save" at bounding box center [213, 206] width 43 height 15
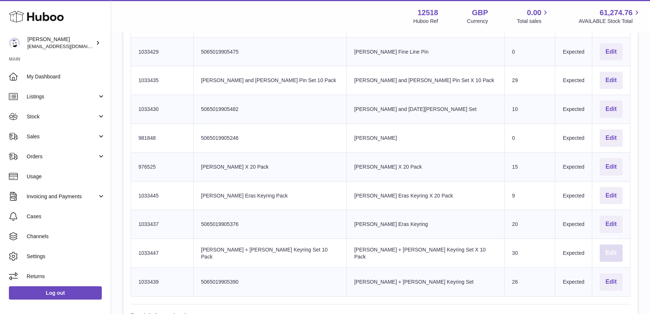
click at [611, 246] on button "Edit" at bounding box center [611, 253] width 23 height 17
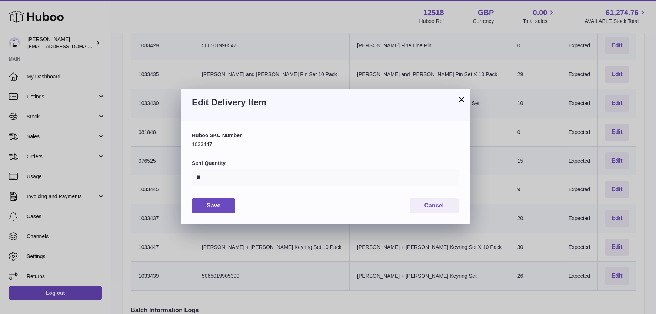
click at [195, 177] on input "**" at bounding box center [325, 178] width 267 height 18
drag, startPoint x: 204, startPoint y: 178, endPoint x: 181, endPoint y: 173, distance: 23.5
click at [182, 176] on div "Huboo SKU Number 1033447 Sent Quantity ** Save Cancel" at bounding box center [325, 172] width 289 height 103
drag, startPoint x: 202, startPoint y: 177, endPoint x: 190, endPoint y: 175, distance: 12.3
click at [190, 176] on div "Huboo SKU Number 1033447 Sent Quantity ** Save Cancel" at bounding box center [325, 172] width 289 height 103
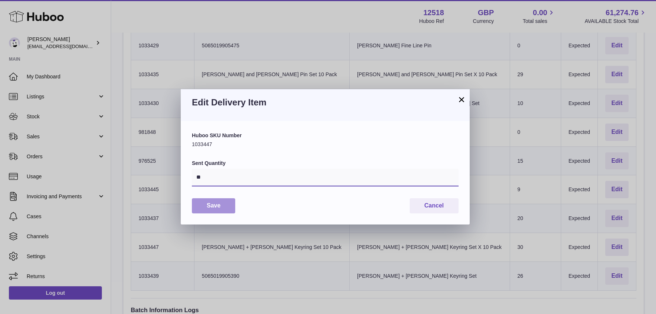
type input "**"
click at [221, 203] on button "Save" at bounding box center [213, 206] width 43 height 15
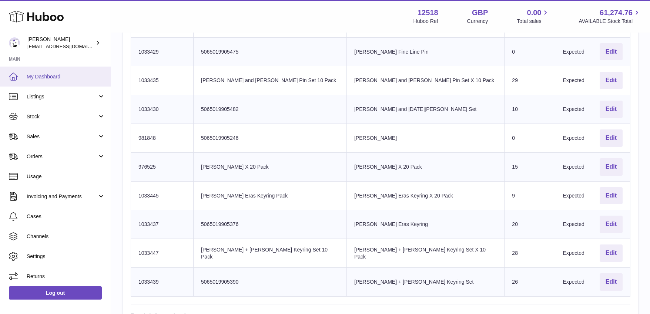
click at [43, 73] on span "My Dashboard" at bounding box center [66, 76] width 79 height 7
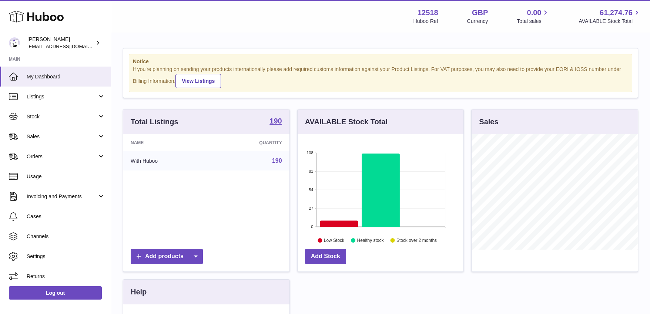
scroll to position [116, 166]
click at [53, 116] on span "Stock" at bounding box center [62, 116] width 71 height 7
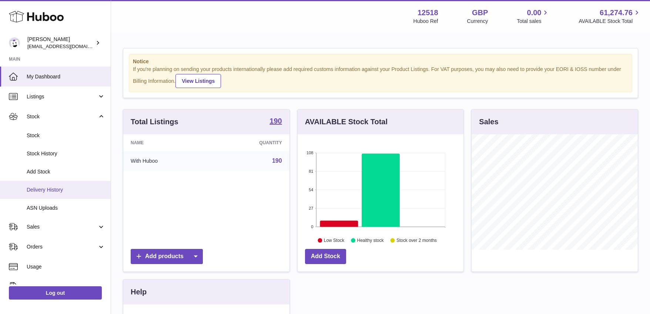
click at [53, 189] on span "Delivery History" at bounding box center [66, 190] width 79 height 7
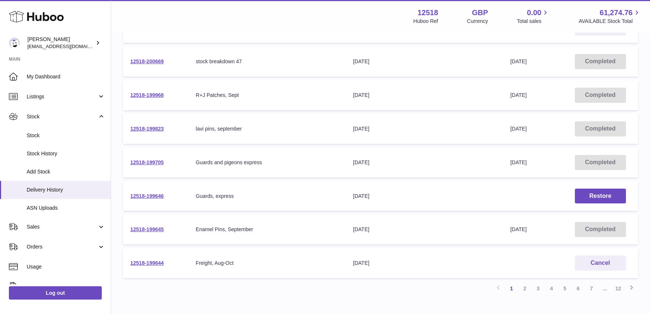
scroll to position [246, 0]
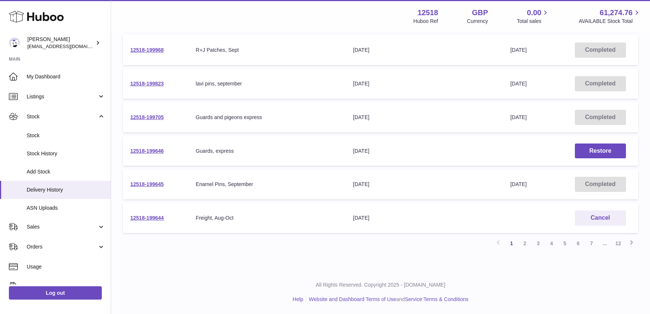
drag, startPoint x: 152, startPoint y: 218, endPoint x: 153, endPoint y: 225, distance: 7.1
click at [152, 218] on link "12518-199644" at bounding box center [146, 218] width 33 height 6
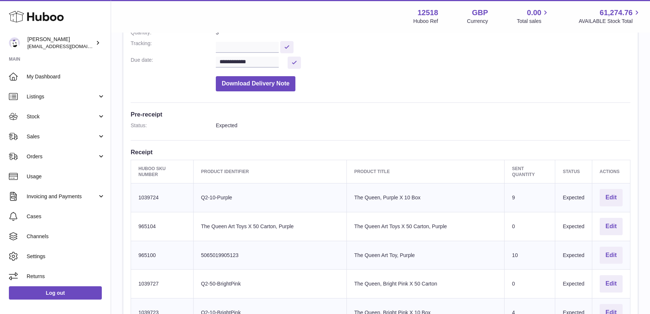
scroll to position [86, 0]
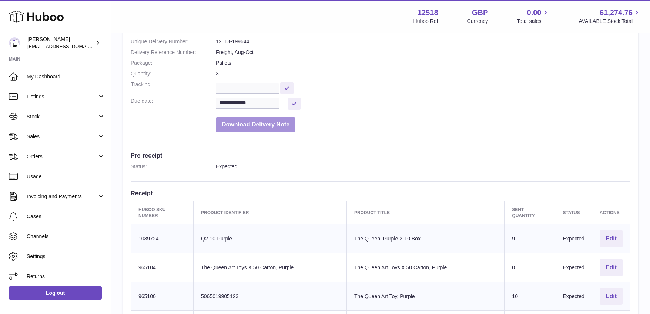
click at [249, 125] on button "Download Delivery Note" at bounding box center [256, 124] width 80 height 15
click at [512, 63] on dd "Pallets" at bounding box center [423, 63] width 415 height 7
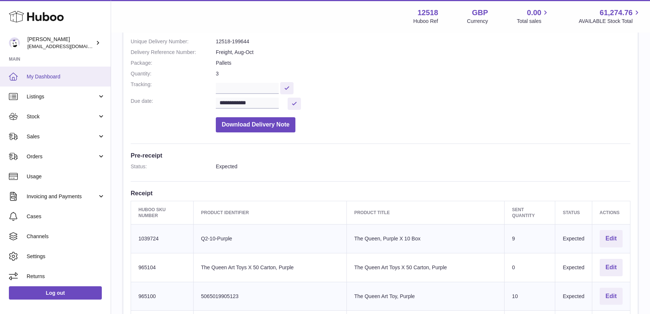
click at [41, 76] on span "My Dashboard" at bounding box center [66, 76] width 79 height 7
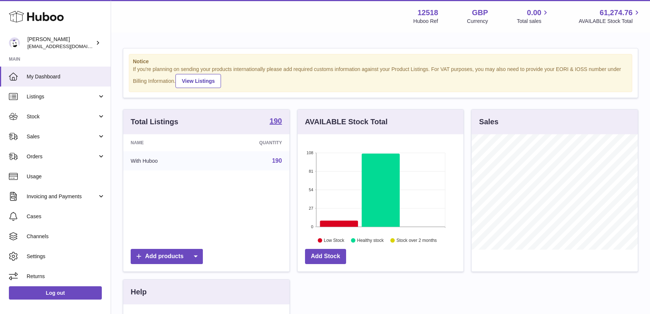
scroll to position [116, 166]
